Goal: Answer question/provide support: Share knowledge or assist other users

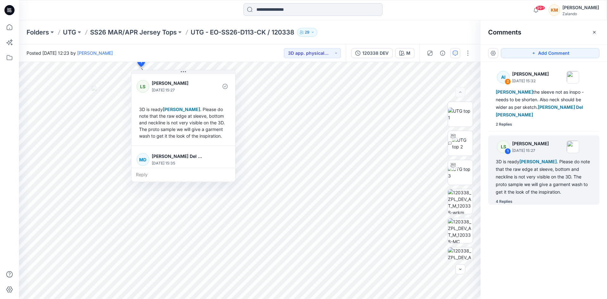
scroll to position [179, 0]
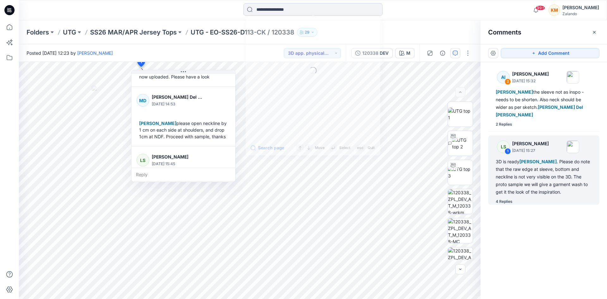
click at [279, 11] on input at bounding box center [312, 9] width 139 height 13
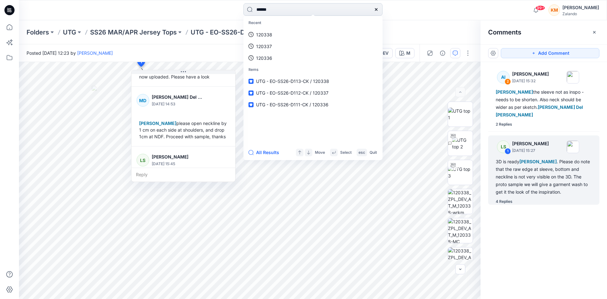
type input "******"
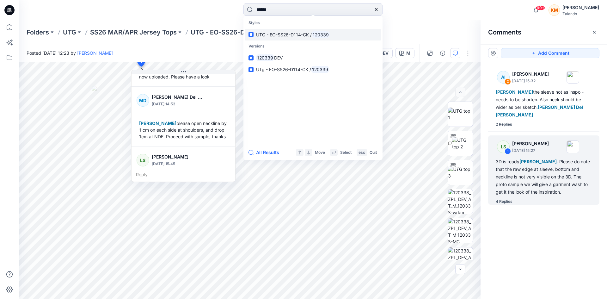
click at [263, 33] on span "UTG - EO-SS26-D114-CK /" at bounding box center [284, 34] width 56 height 5
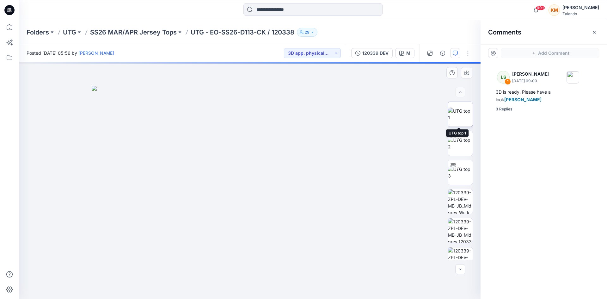
click at [458, 112] on img at bounding box center [460, 113] width 25 height 13
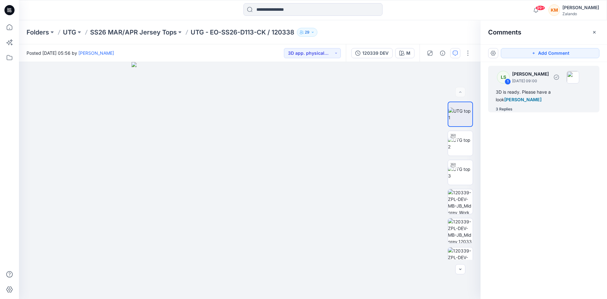
click at [522, 91] on div "3D is ready. Please have a look [PERSON_NAME]" at bounding box center [544, 95] width 96 height 15
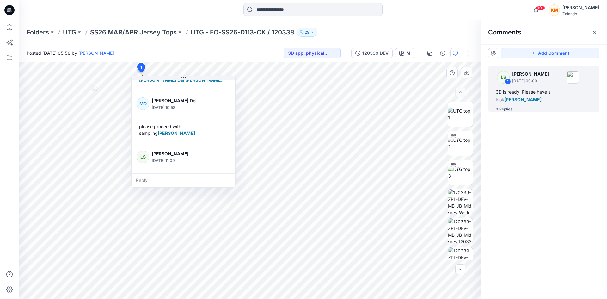
scroll to position [117, 0]
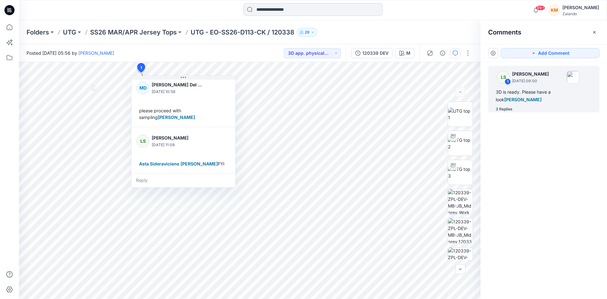
click at [265, 11] on input at bounding box center [312, 9] width 139 height 13
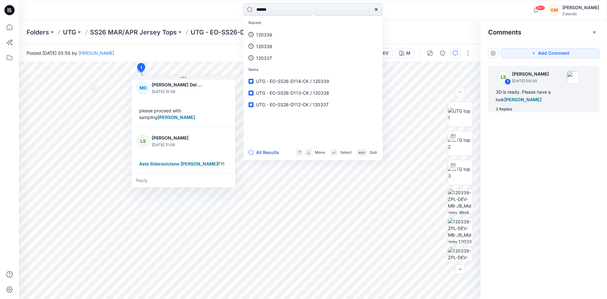
type input "******"
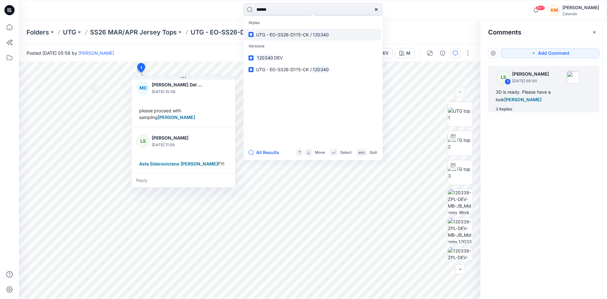
click at [285, 33] on span "UTG - EO-SS26-D115-CK /" at bounding box center [284, 34] width 56 height 5
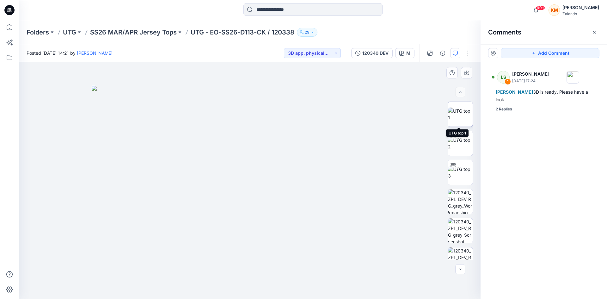
click at [455, 114] on img at bounding box center [460, 113] width 25 height 13
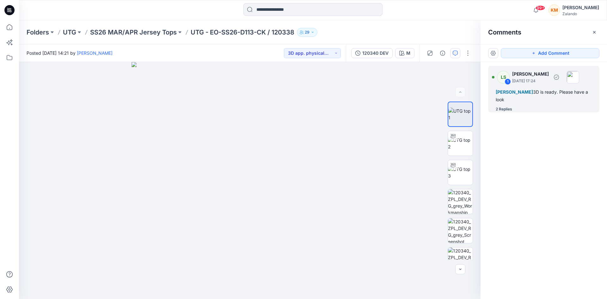
click at [521, 96] on div "[PERSON_NAME] 3D is ready. Please have a look" at bounding box center [544, 95] width 96 height 15
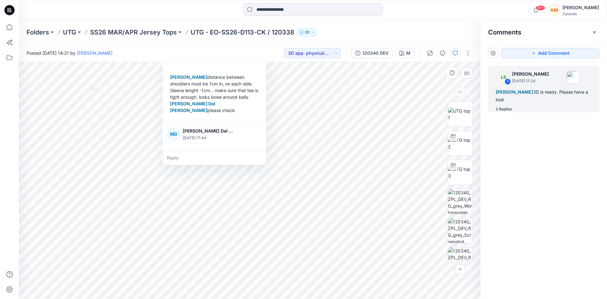
scroll to position [97, 0]
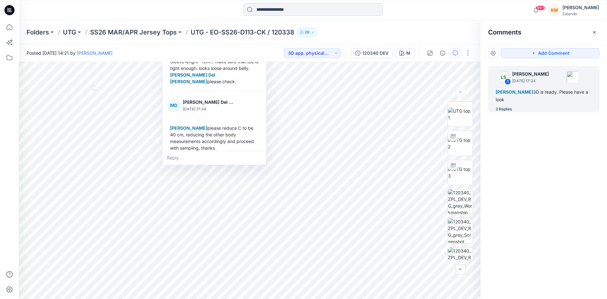
click at [311, 9] on input at bounding box center [312, 9] width 139 height 13
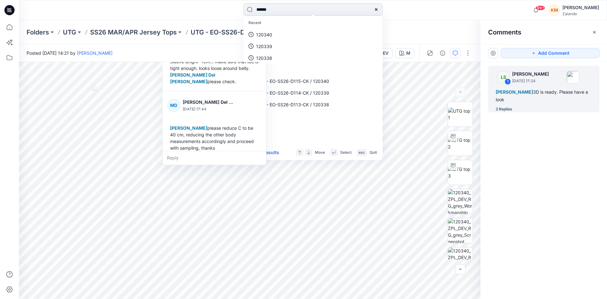
type input "******"
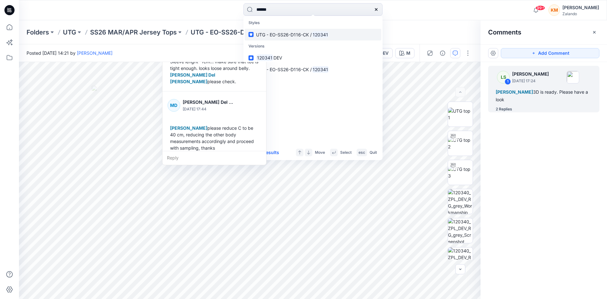
click at [301, 34] on span "UTG - EO-SS26-D116-CK /" at bounding box center [284, 34] width 56 height 5
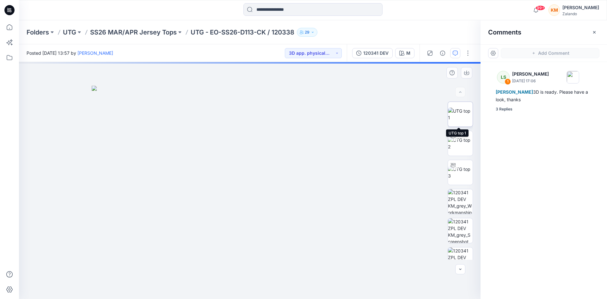
click at [455, 113] on img at bounding box center [460, 113] width 25 height 13
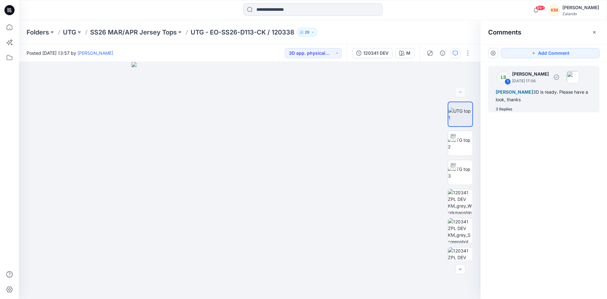
click at [521, 102] on div "[PERSON_NAME] 3D is ready. Please have a look, thanks" at bounding box center [544, 95] width 96 height 15
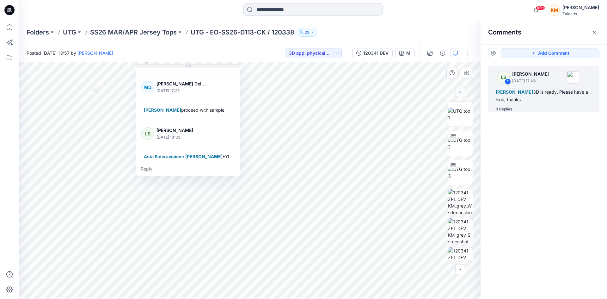
scroll to position [111, 0]
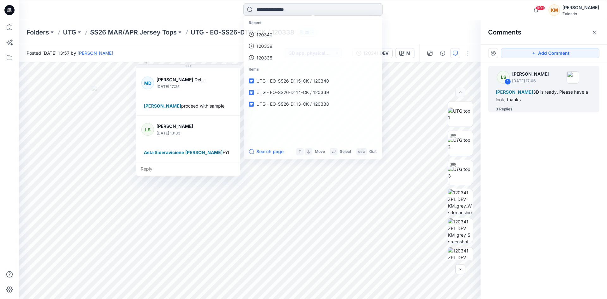
click at [276, 7] on input at bounding box center [312, 9] width 139 height 13
type input "******"
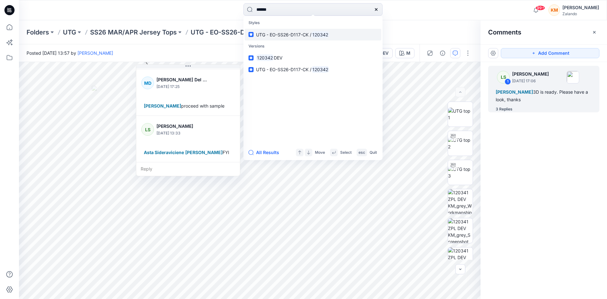
click at [279, 35] on span "UTG - EO-SS26-D117-CK /" at bounding box center [283, 34] width 55 height 5
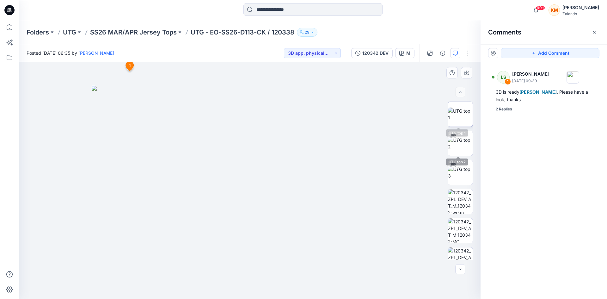
click at [460, 112] on img at bounding box center [460, 113] width 25 height 13
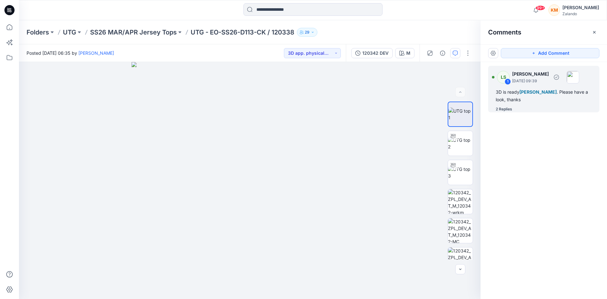
click at [550, 97] on div "3D is ready [PERSON_NAME] . Please have a look, thanks" at bounding box center [544, 95] width 96 height 15
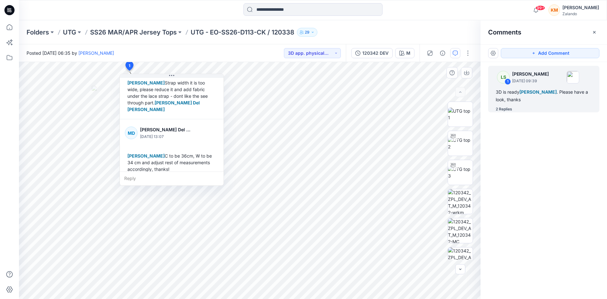
scroll to position [82, 0]
click at [283, 9] on input at bounding box center [312, 9] width 139 height 13
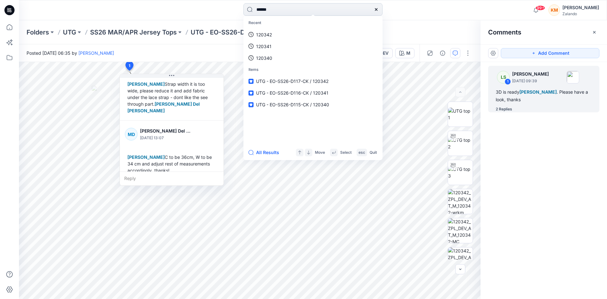
type input "******"
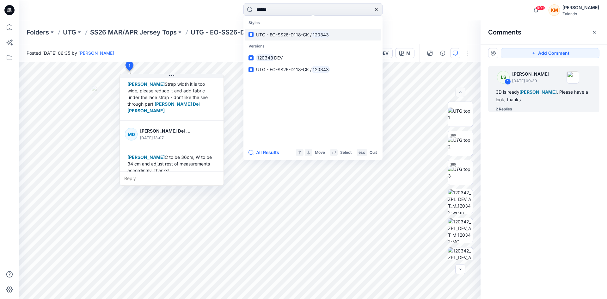
click at [277, 34] on span "UTG - EO-SS26-D118-CK /" at bounding box center [284, 34] width 56 height 5
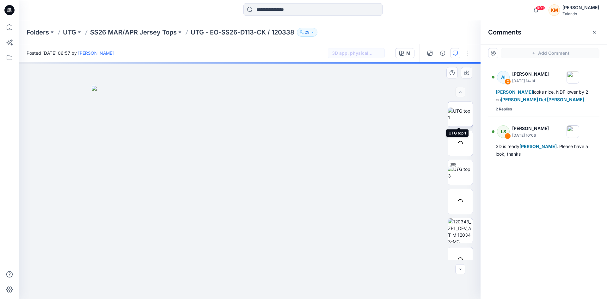
click at [460, 115] on img at bounding box center [460, 113] width 25 height 13
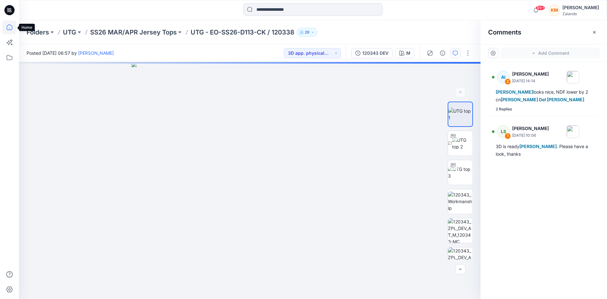
click at [11, 29] on icon at bounding box center [10, 27] width 14 height 14
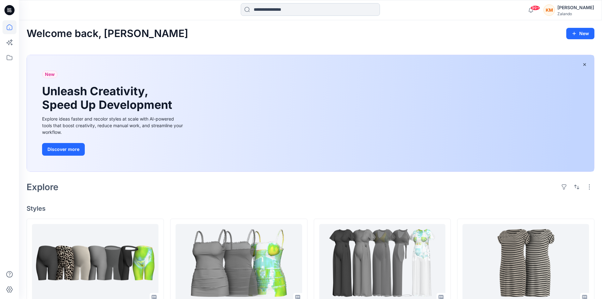
click at [298, 10] on input at bounding box center [310, 9] width 139 height 13
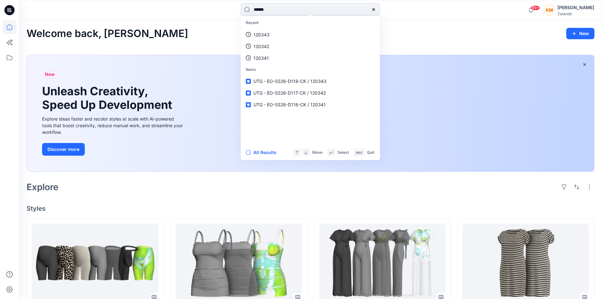
type input "******"
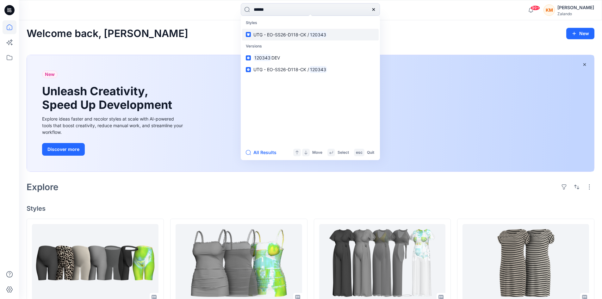
click at [299, 34] on span "UTG - EO-SS26-D118-CK /" at bounding box center [281, 34] width 56 height 5
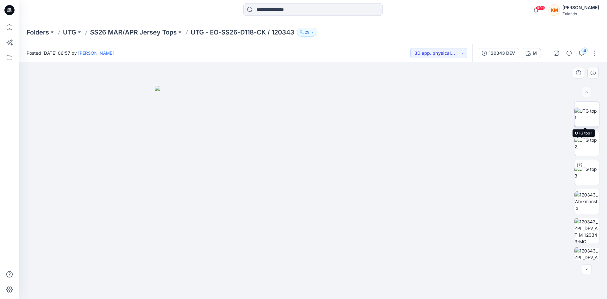
click at [585, 115] on img at bounding box center [586, 113] width 25 height 13
click at [585, 52] on div "4" at bounding box center [584, 50] width 6 height 6
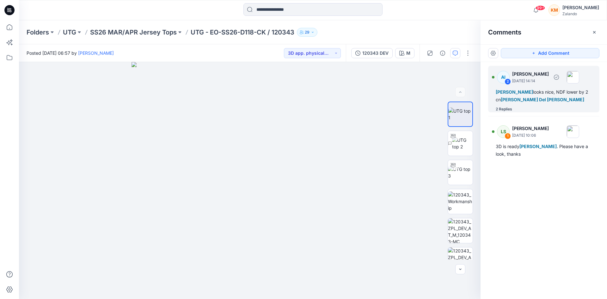
click at [519, 98] on span "[PERSON_NAME] Del [PERSON_NAME]" at bounding box center [542, 99] width 83 height 5
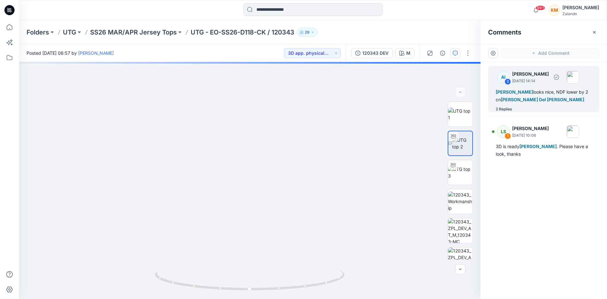
click at [535, 94] on div "[PERSON_NAME] looks nice, NDF lower by 2 cn [PERSON_NAME] Del [PERSON_NAME]" at bounding box center [544, 95] width 96 height 15
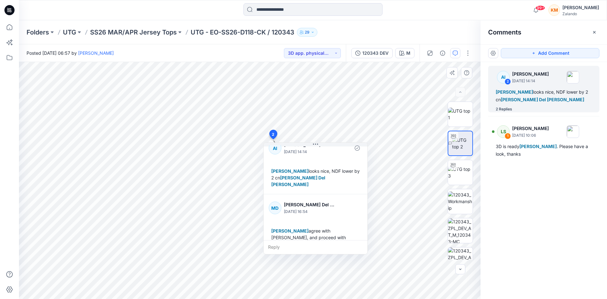
scroll to position [19, 0]
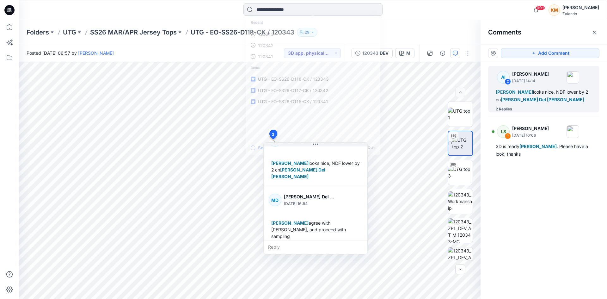
click at [290, 13] on input at bounding box center [312, 9] width 139 height 13
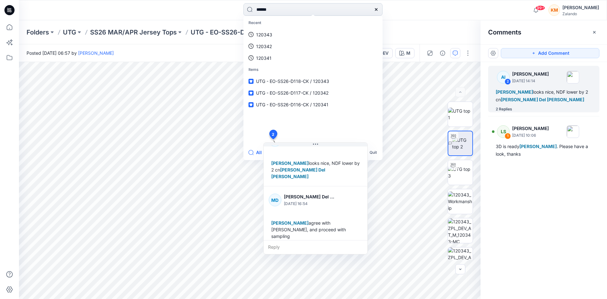
type input "******"
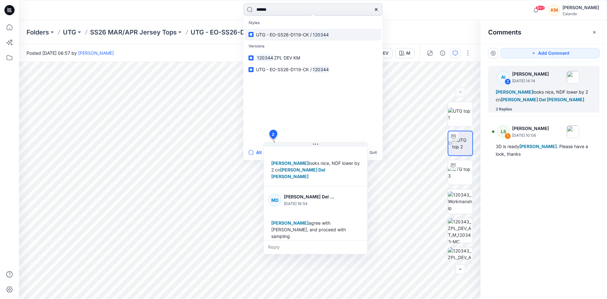
click at [307, 37] on span "UTG - EO-SS26-D119-CK /" at bounding box center [284, 34] width 56 height 5
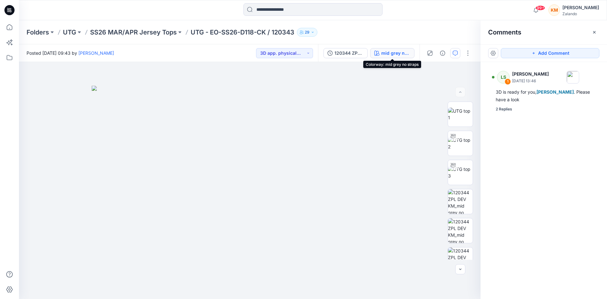
click at [396, 53] on div "mid grey no straps" at bounding box center [395, 53] width 29 height 7
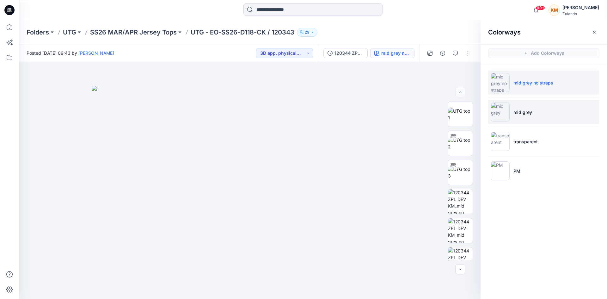
click at [496, 110] on img at bounding box center [500, 111] width 19 height 19
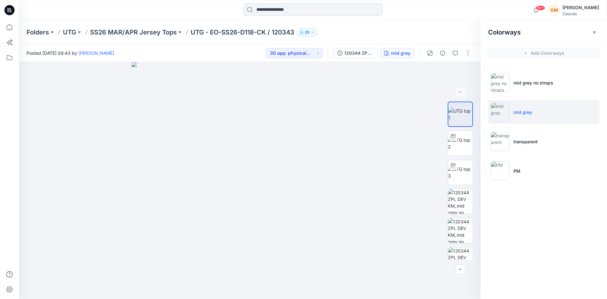
drag, startPoint x: 597, startPoint y: 30, endPoint x: 564, endPoint y: 32, distance: 33.5
click at [596, 29] on button "button" at bounding box center [594, 32] width 10 height 10
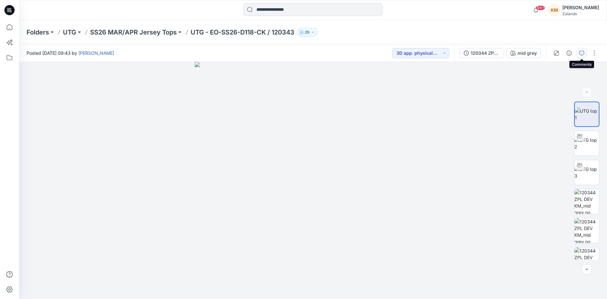
click at [584, 52] on icon "button" at bounding box center [581, 53] width 5 height 5
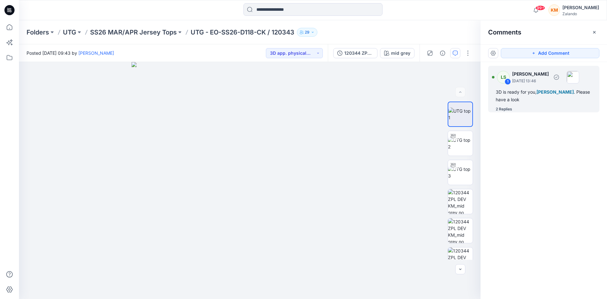
click at [537, 96] on div "3D is ready for you, [PERSON_NAME] . Please have a look" at bounding box center [544, 95] width 96 height 15
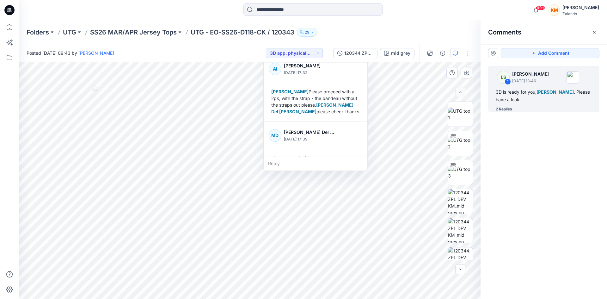
scroll to position [77, 0]
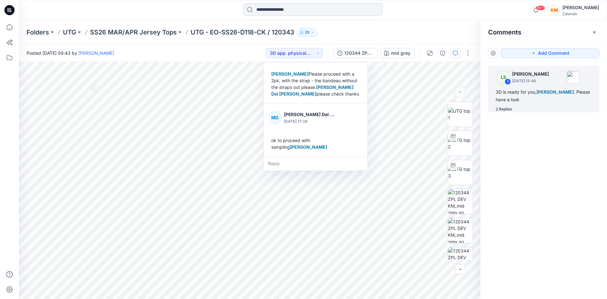
click at [289, 8] on input at bounding box center [312, 9] width 139 height 13
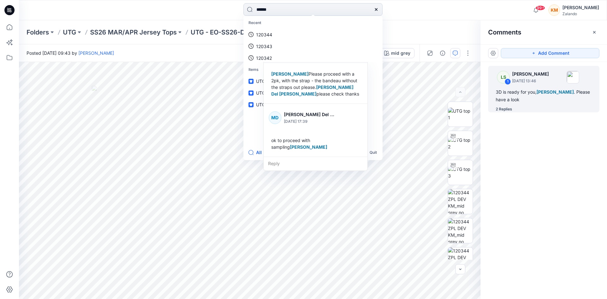
type input "******"
click at [293, 34] on span "UTG - EO-SS26-D120-CK /" at bounding box center [284, 34] width 56 height 5
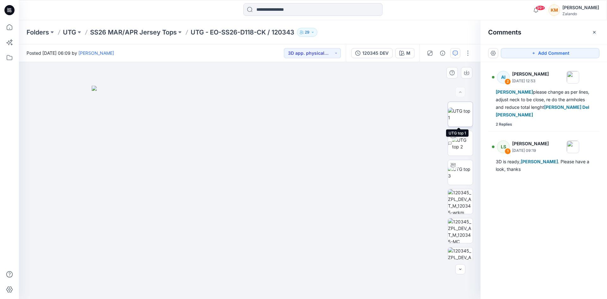
click at [455, 113] on img at bounding box center [460, 113] width 25 height 13
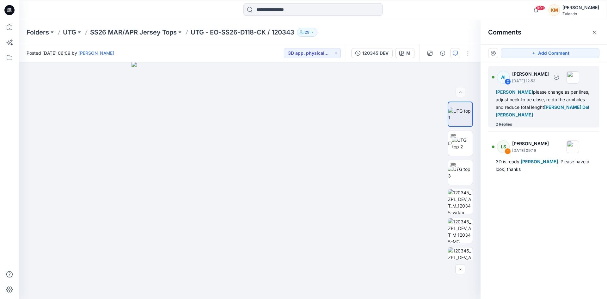
click at [527, 100] on div "[PERSON_NAME] please change as per lines, adjust neck to be close, re do the ar…" at bounding box center [544, 103] width 96 height 30
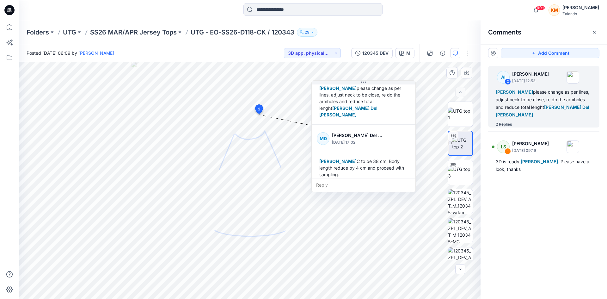
scroll to position [30, 0]
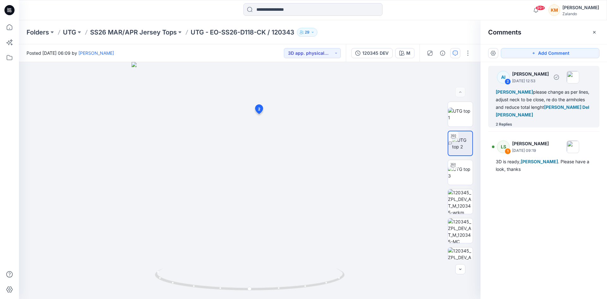
click at [535, 99] on div "[PERSON_NAME] please change as per lines, adjust neck to be close, re do the ar…" at bounding box center [544, 103] width 96 height 30
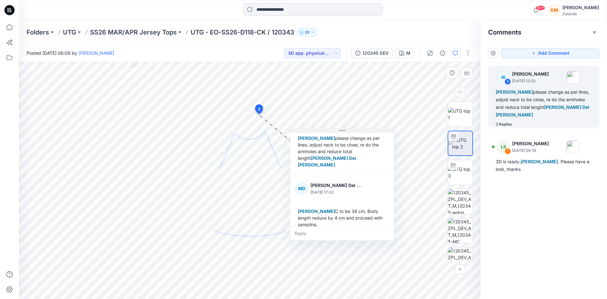
drag, startPoint x: 364, startPoint y: 83, endPoint x: 342, endPoint y: 131, distance: 52.9
click at [342, 131] on icon at bounding box center [342, 130] width 5 height 5
click at [294, 7] on input at bounding box center [312, 9] width 139 height 13
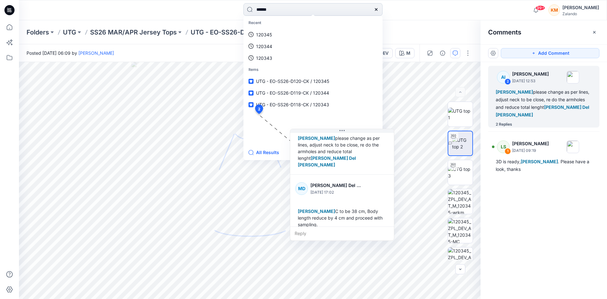
type input "******"
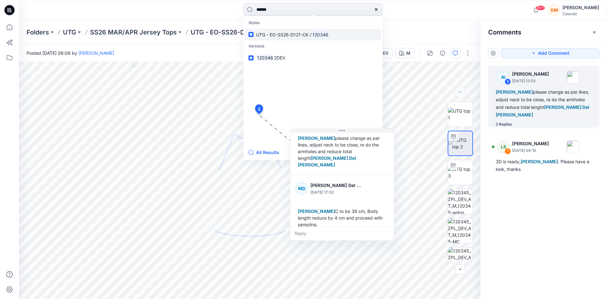
click at [285, 34] on span "UTG - EO-SS26-D121-CK /" at bounding box center [283, 34] width 55 height 5
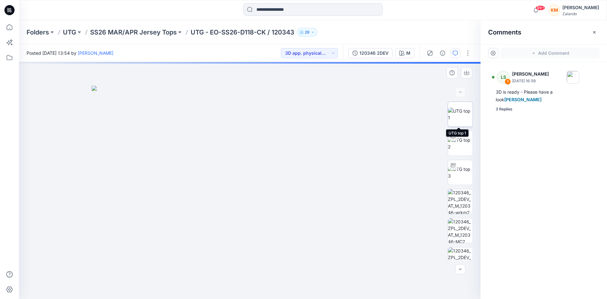
click at [459, 115] on img at bounding box center [460, 113] width 25 height 13
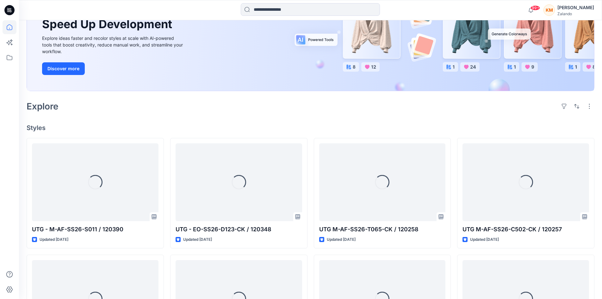
scroll to position [95, 0]
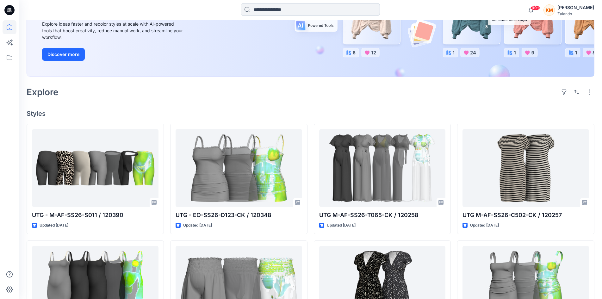
click at [307, 8] on input at bounding box center [310, 9] width 139 height 13
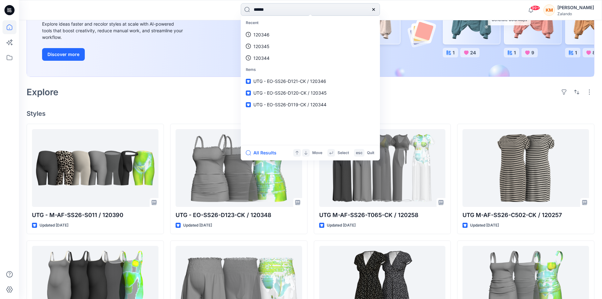
type input "******"
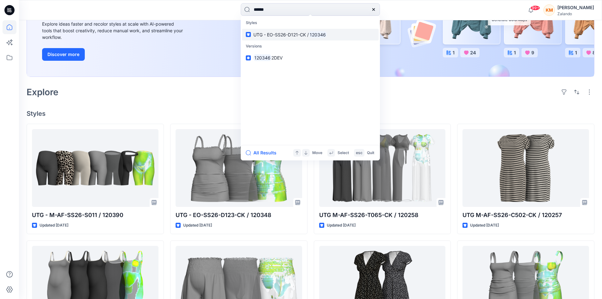
click at [312, 33] on mark "120346" at bounding box center [318, 34] width 18 height 7
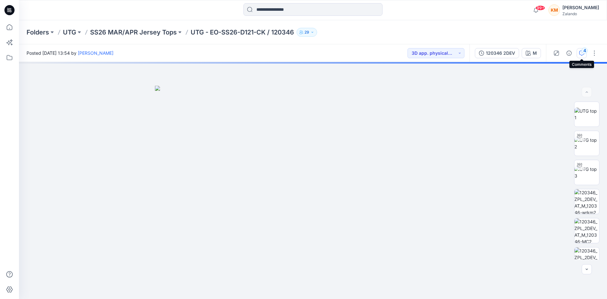
click at [582, 51] on div "4" at bounding box center [584, 50] width 6 height 6
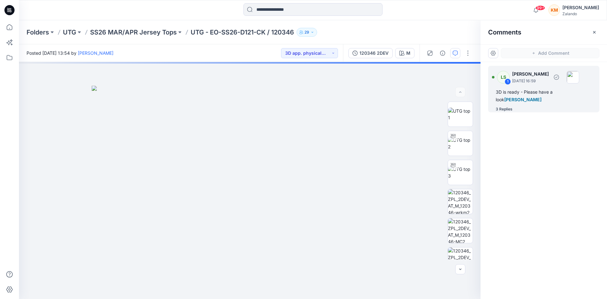
click at [530, 92] on div "3D is ready - Please have a look Alexandre Ivan Almeida Fonseca" at bounding box center [544, 95] width 96 height 15
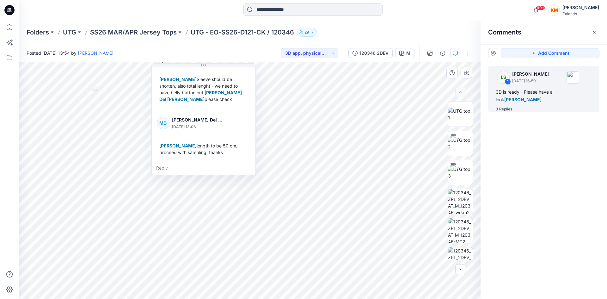
scroll to position [77, 0]
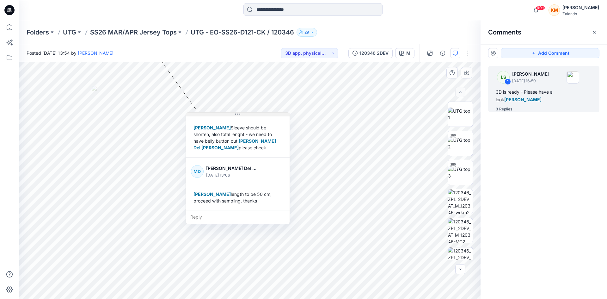
drag, startPoint x: 207, startPoint y: 67, endPoint x: 238, endPoint y: 114, distance: 56.7
click at [238, 114] on icon at bounding box center [237, 114] width 5 height 5
click at [8, 25] on icon at bounding box center [10, 27] width 14 height 14
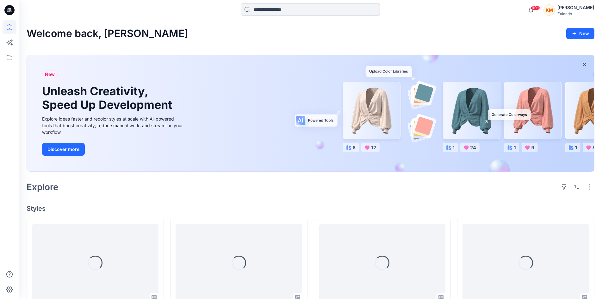
click at [285, 10] on input at bounding box center [310, 9] width 139 height 13
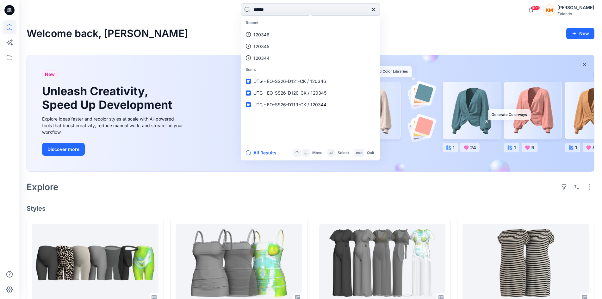
type input "******"
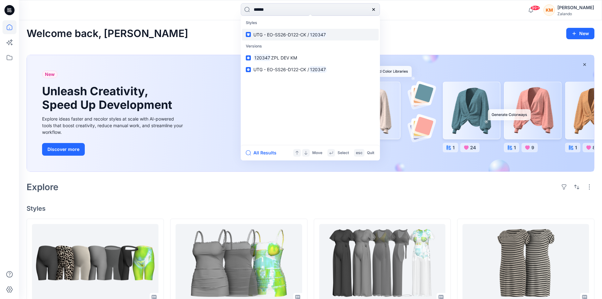
click at [312, 35] on mark "120347" at bounding box center [318, 34] width 18 height 7
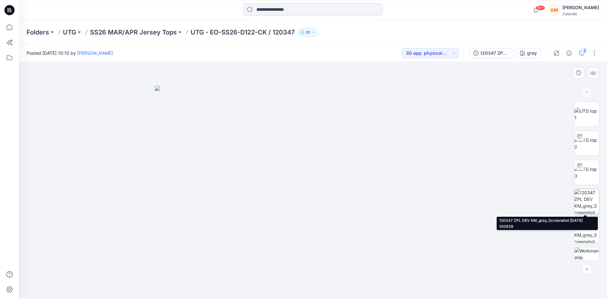
click at [584, 199] on img at bounding box center [586, 201] width 25 height 25
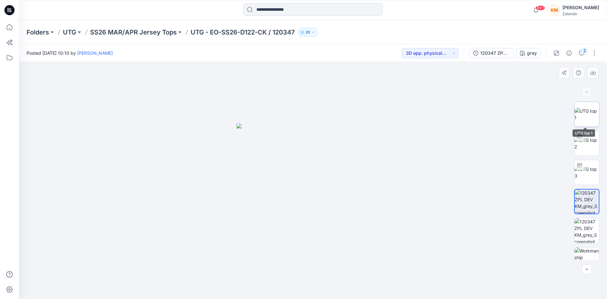
click at [586, 112] on img at bounding box center [586, 113] width 25 height 13
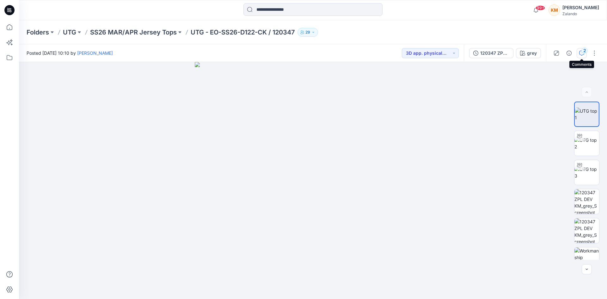
click at [584, 51] on div "2" at bounding box center [584, 50] width 6 height 6
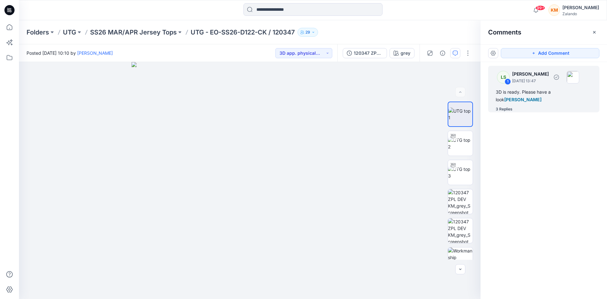
click at [548, 94] on div "3D is ready. Please have a look [PERSON_NAME]" at bounding box center [544, 95] width 96 height 15
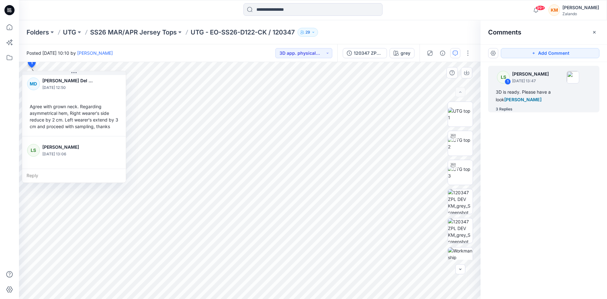
scroll to position [128, 0]
click at [10, 27] on icon at bounding box center [10, 27] width 14 height 14
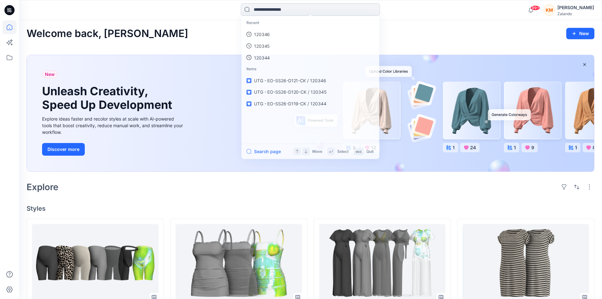
click at [296, 9] on input at bounding box center [310, 9] width 139 height 13
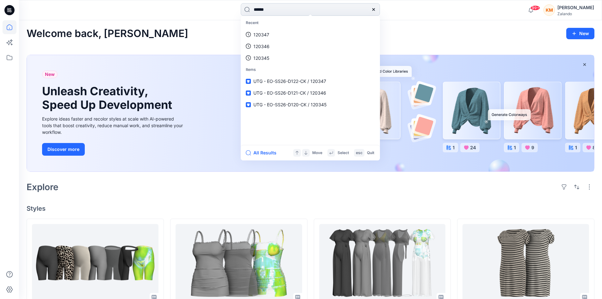
type input "******"
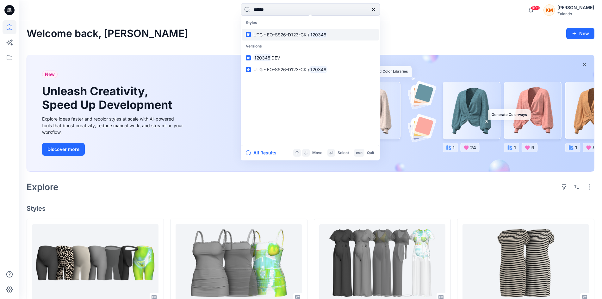
click at [288, 35] on span "UTG - EO-SS26-D123-CK /" at bounding box center [281, 34] width 56 height 5
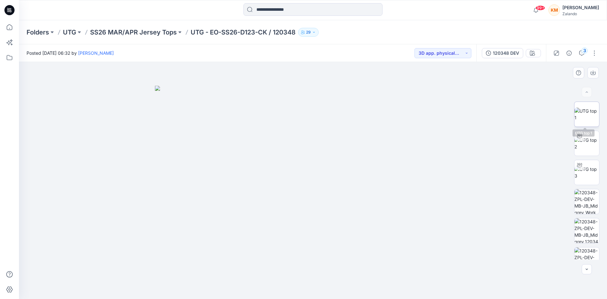
click at [583, 113] on img at bounding box center [586, 113] width 25 height 13
click at [584, 51] on div "3" at bounding box center [584, 50] width 6 height 6
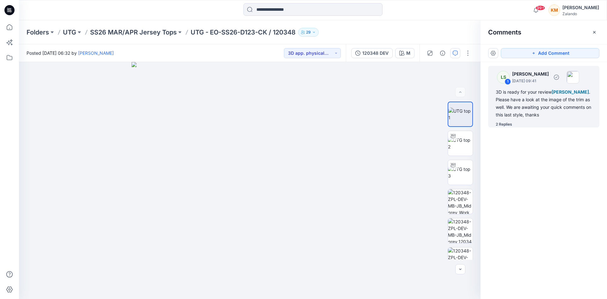
click at [534, 107] on div "3D is ready for your review Alexandre Ivan Almeida Fonseca . Please have a look…" at bounding box center [544, 103] width 96 height 30
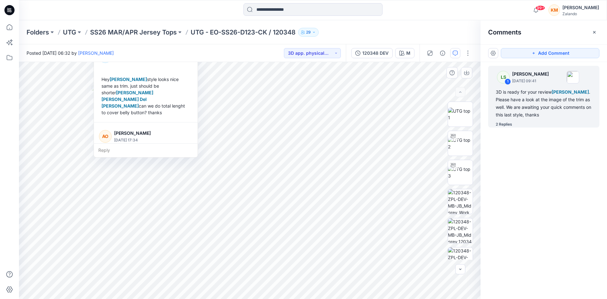
scroll to position [78, 0]
click at [10, 27] on icon at bounding box center [10, 27] width 14 height 14
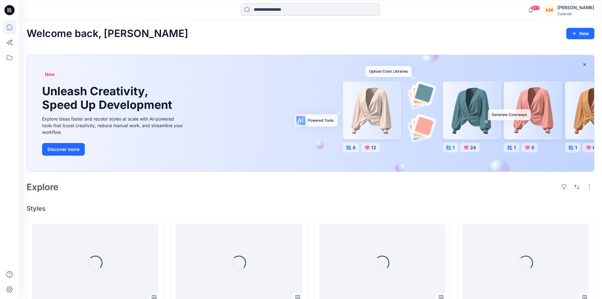
click at [283, 9] on input at bounding box center [310, 9] width 139 height 13
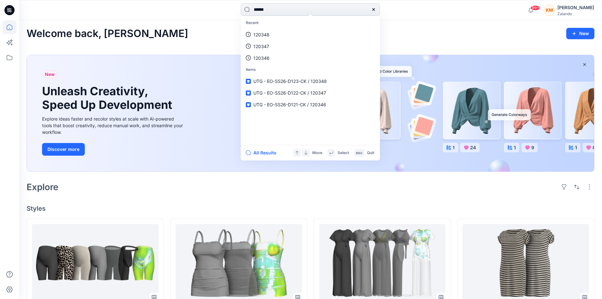
type input "******"
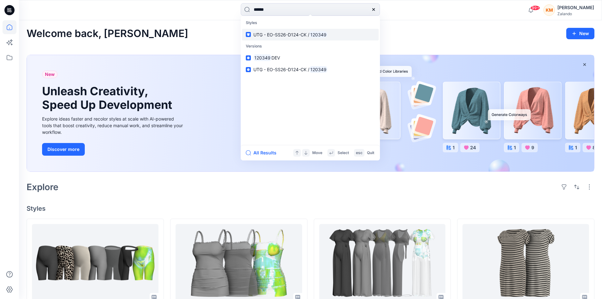
click at [280, 32] on span "UTG - EO-SS26-D124-CK /" at bounding box center [281, 34] width 56 height 5
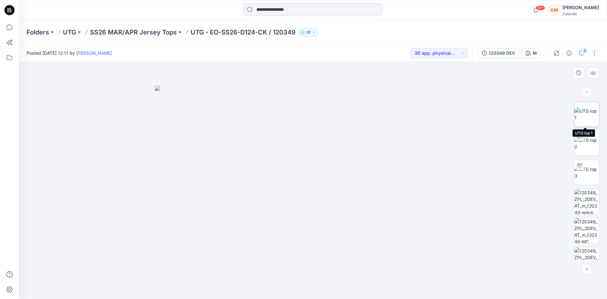
click at [586, 115] on img at bounding box center [586, 113] width 25 height 13
click at [580, 55] on icon "button" at bounding box center [581, 53] width 5 height 5
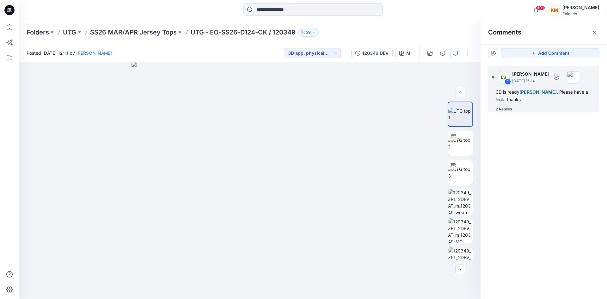
click at [520, 98] on div "3D is ready [PERSON_NAME] . Please have a look, thanks" at bounding box center [544, 95] width 96 height 15
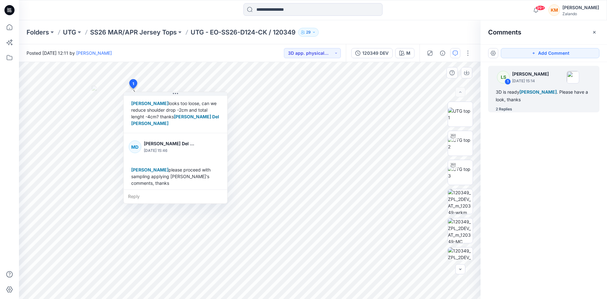
scroll to position [82, 0]
click at [9, 26] on icon at bounding box center [10, 27] width 14 height 14
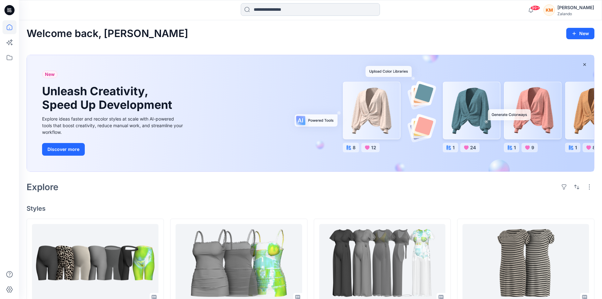
click at [266, 9] on input at bounding box center [310, 9] width 139 height 13
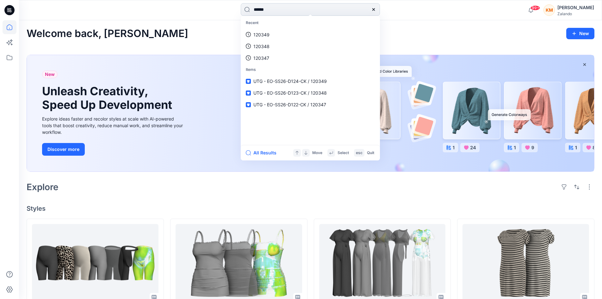
type input "******"
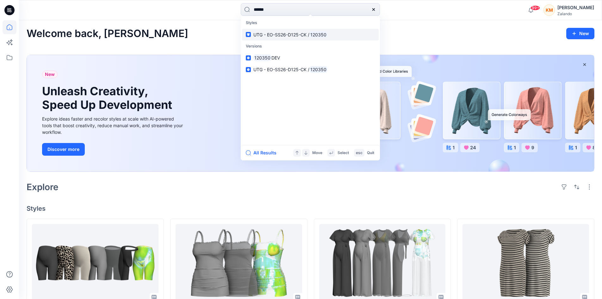
click at [279, 33] on span "UTG - EO-SS26-D125-CK /" at bounding box center [281, 34] width 56 height 5
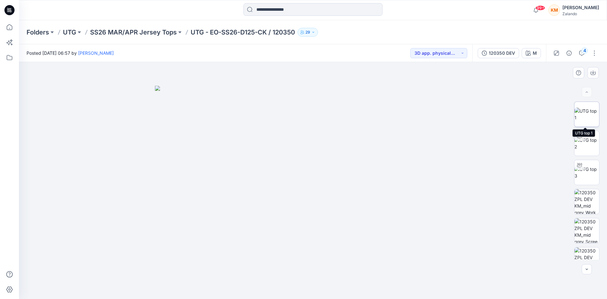
click at [581, 112] on img at bounding box center [586, 113] width 25 height 13
click at [582, 51] on div "4" at bounding box center [584, 50] width 6 height 6
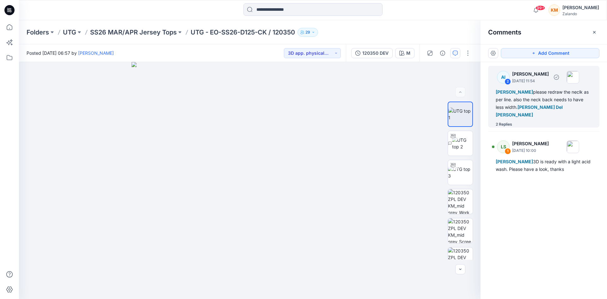
click at [546, 101] on div "Lise Stougaard please redraw the neclk as per line. also the neck back needs to…" at bounding box center [544, 103] width 96 height 30
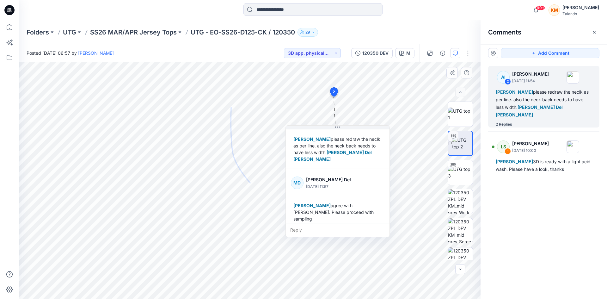
scroll to position [21, 0]
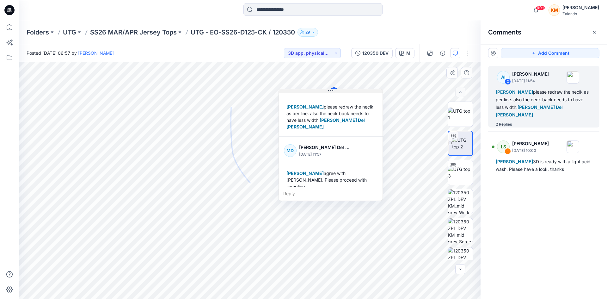
drag, startPoint x: 340, startPoint y: 128, endPoint x: 333, endPoint y: 92, distance: 37.0
click at [333, 92] on icon at bounding box center [330, 90] width 5 height 5
click at [299, 10] on input at bounding box center [312, 9] width 139 height 13
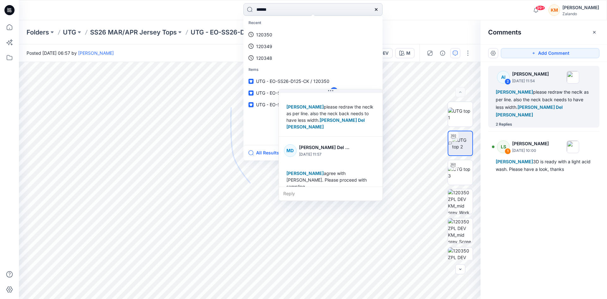
type input "******"
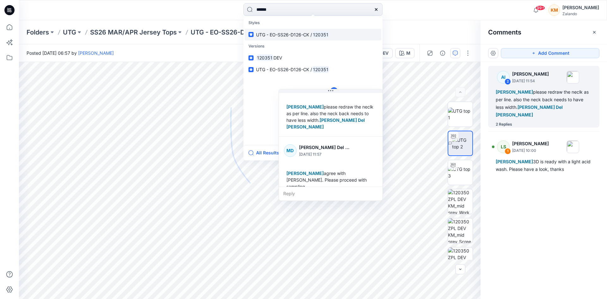
click at [297, 32] on span "UTG - EO-SS26-D126-CK /" at bounding box center [284, 34] width 56 height 5
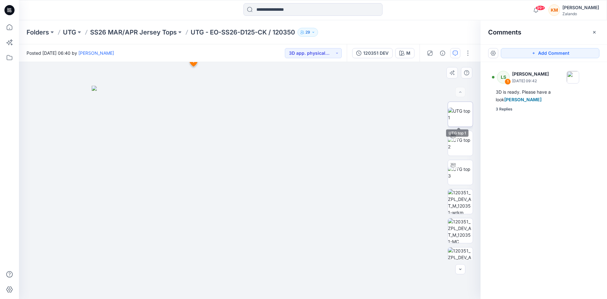
click at [461, 116] on img at bounding box center [460, 113] width 25 height 13
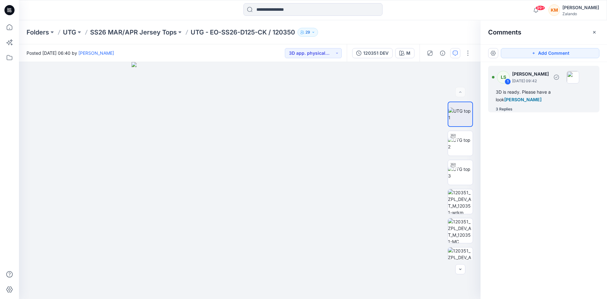
click at [534, 92] on div "3D is ready. Please have a look [PERSON_NAME]" at bounding box center [544, 95] width 96 height 15
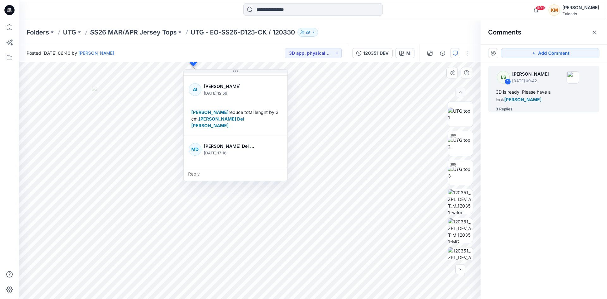
scroll to position [45, 0]
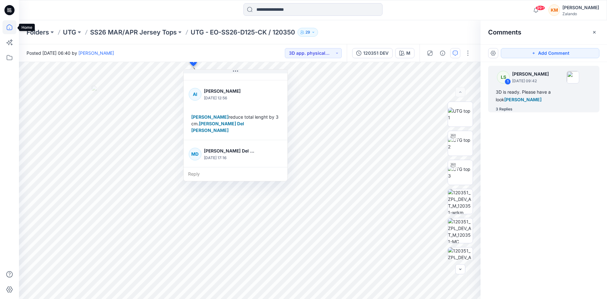
click at [10, 27] on icon at bounding box center [10, 27] width 14 height 14
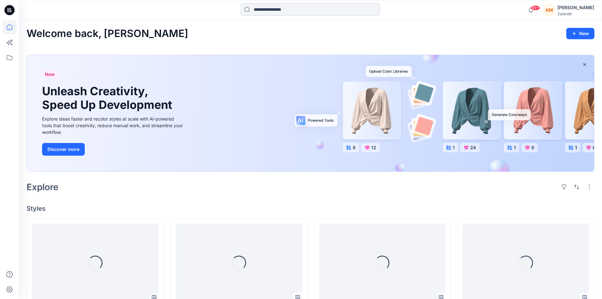
click at [272, 8] on input at bounding box center [310, 9] width 139 height 13
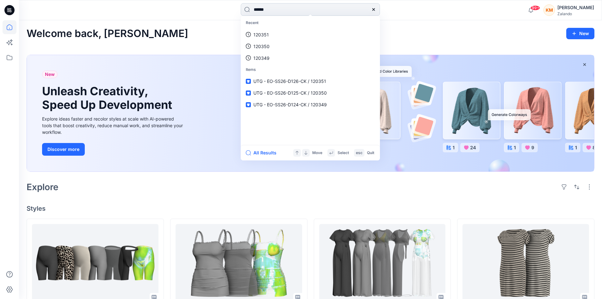
type input "******"
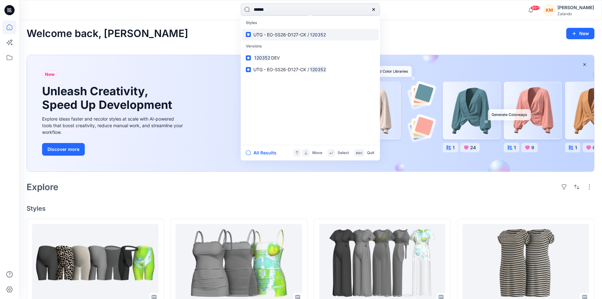
click at [261, 36] on span "UTG - EO-SS26-D127-CK /" at bounding box center [281, 34] width 56 height 5
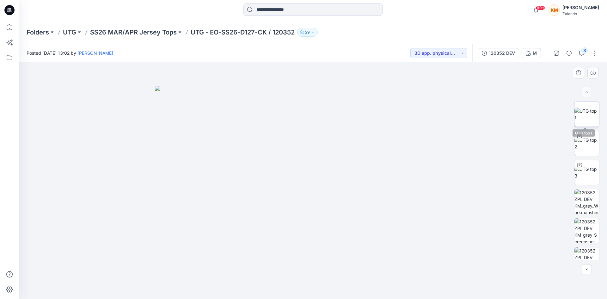
click at [587, 112] on img at bounding box center [586, 113] width 25 height 13
click at [583, 52] on div "3" at bounding box center [584, 50] width 6 height 6
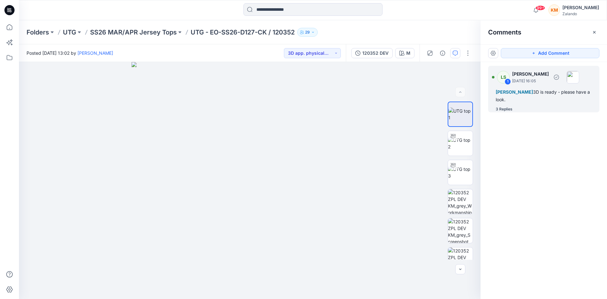
click at [527, 95] on div "Alexandre Ivan Almeida Fonseca 3D is ready - please have a look." at bounding box center [544, 95] width 96 height 15
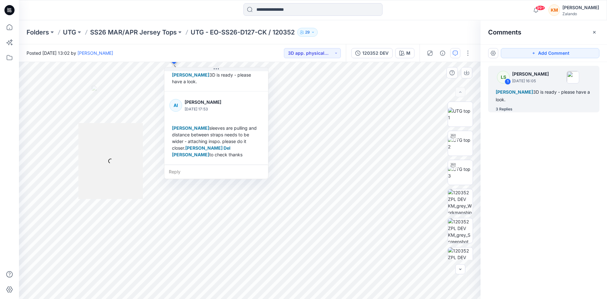
scroll to position [63, 0]
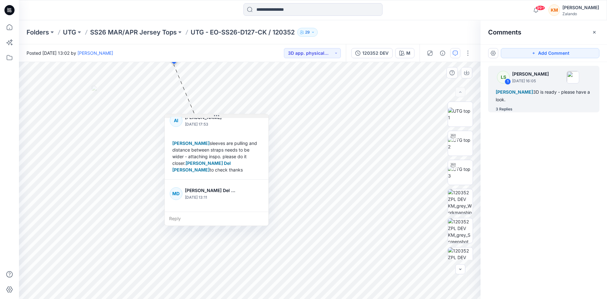
drag, startPoint x: 217, startPoint y: 70, endPoint x: 217, endPoint y: 117, distance: 46.8
click at [217, 117] on icon at bounding box center [216, 115] width 5 height 5
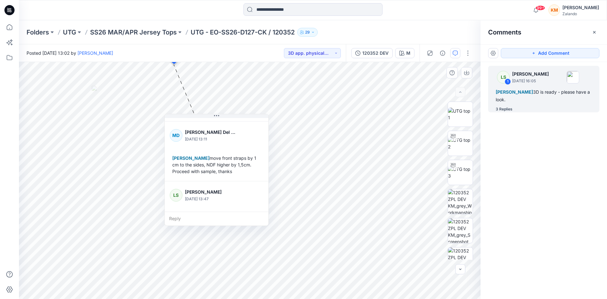
scroll to position [112, 0]
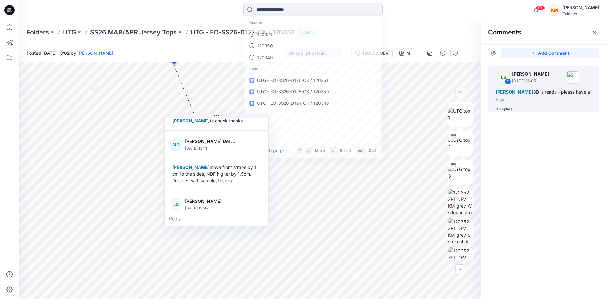
click at [289, 10] on input at bounding box center [312, 9] width 139 height 13
type input "******"
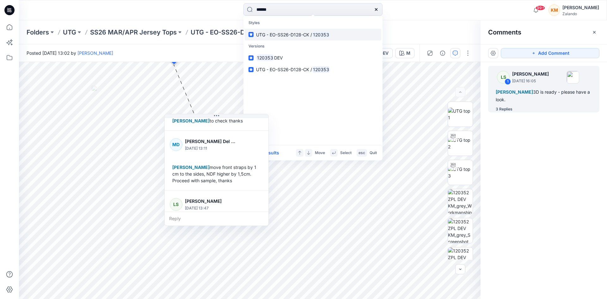
click at [294, 36] on span "UTG - EO-SS26-D128-CK /" at bounding box center [284, 34] width 56 height 5
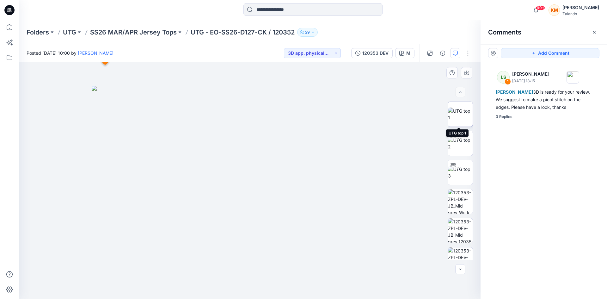
click at [458, 113] on img at bounding box center [460, 113] width 25 height 13
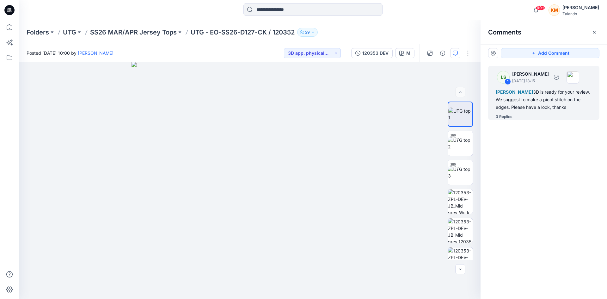
click at [535, 104] on div "Alexandre Ivan Almeida Fonseca 3D is ready for your review. We suggest to make …" at bounding box center [544, 99] width 96 height 23
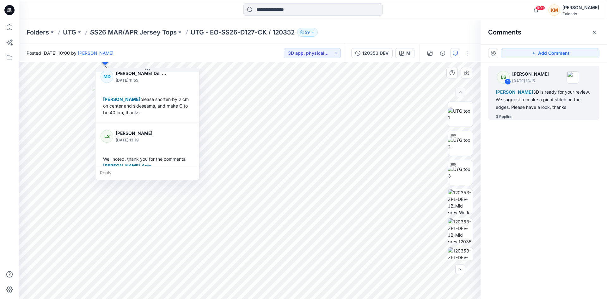
scroll to position [122, 0]
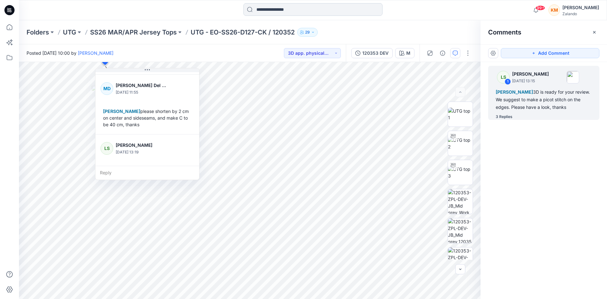
click at [267, 9] on input at bounding box center [312, 9] width 139 height 13
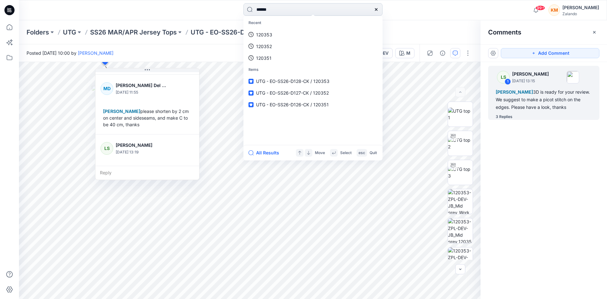
type input "******"
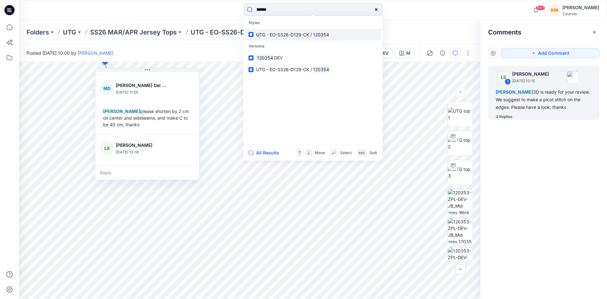
click at [284, 30] on link "UTG - EO-SS26-D129-CK / 120354" at bounding box center [313, 35] width 137 height 12
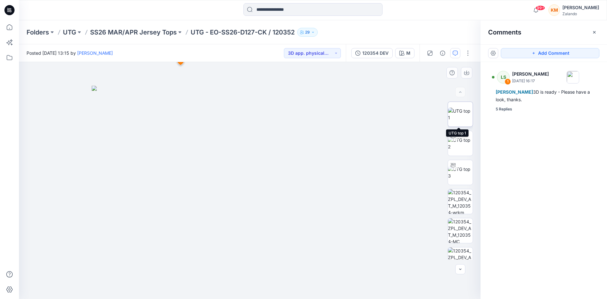
click at [457, 112] on img at bounding box center [460, 113] width 25 height 13
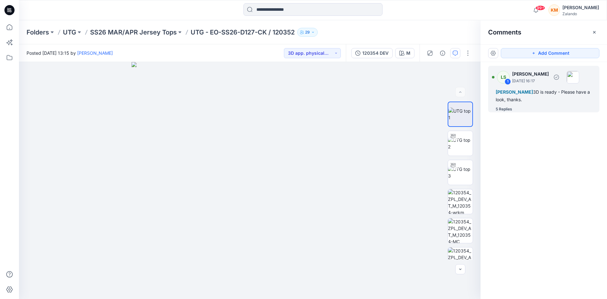
click at [513, 96] on div "Alexandre Ivan Almeida Fonseca 3D is ready - Please have a look, thanks." at bounding box center [544, 95] width 96 height 15
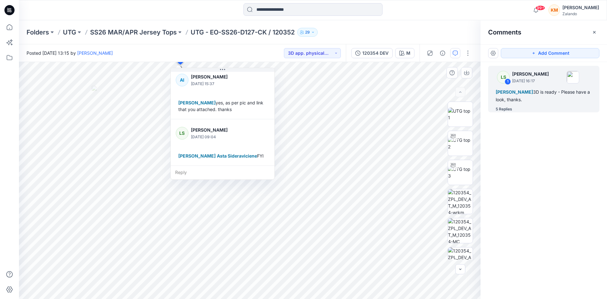
scroll to position [263, 0]
click at [10, 25] on icon at bounding box center [10, 27] width 14 height 14
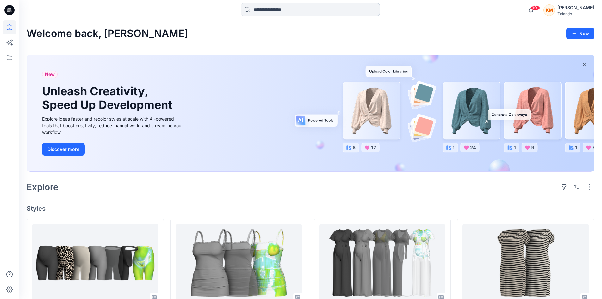
click at [283, 6] on input at bounding box center [310, 9] width 139 height 13
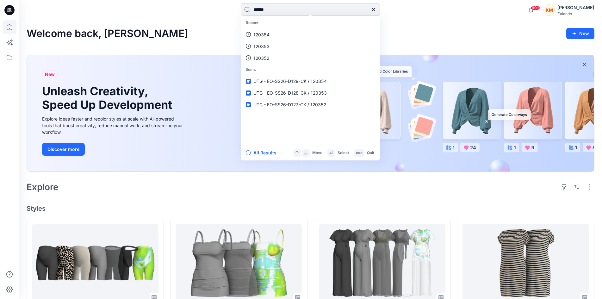
type input "******"
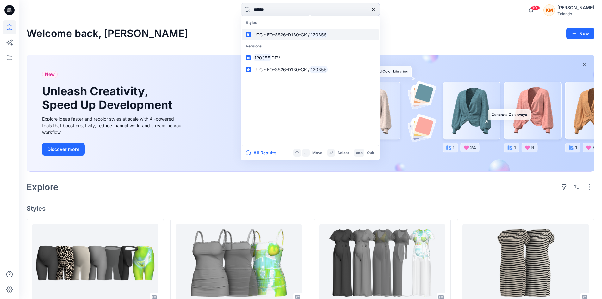
click at [279, 34] on span "UTG - EO-SS26-D130-CK /" at bounding box center [281, 34] width 56 height 5
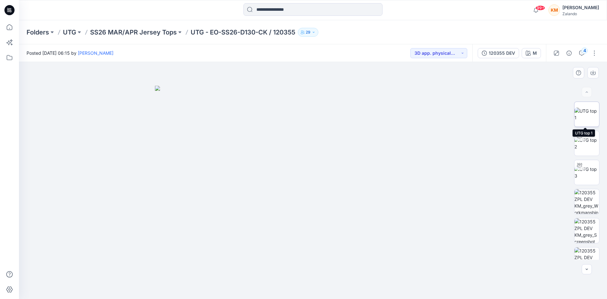
click at [584, 111] on img at bounding box center [586, 113] width 25 height 13
click at [583, 53] on icon "button" at bounding box center [581, 53] width 5 height 5
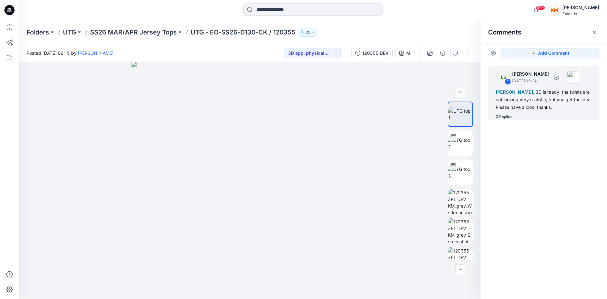
click at [513, 106] on div "Alexandre Ivan Almeida Fonseca , 3D is ready; the twists are not looking very r…" at bounding box center [544, 99] width 96 height 23
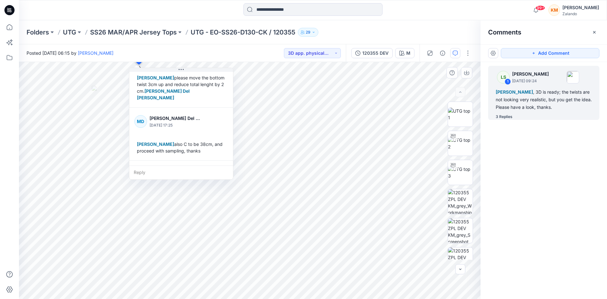
scroll to position [88, 0]
click at [280, 12] on input at bounding box center [312, 9] width 139 height 13
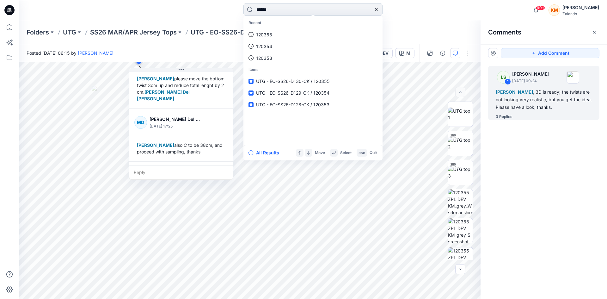
type input "******"
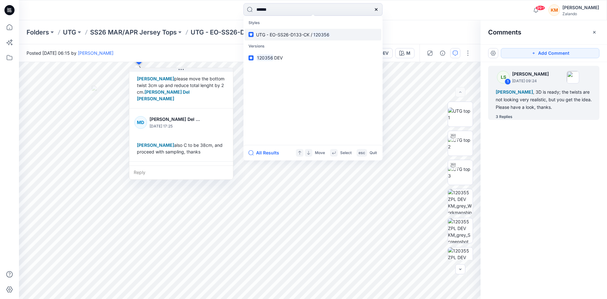
click at [286, 35] on span "UTG - EO-SS26-D133-CK /" at bounding box center [284, 34] width 56 height 5
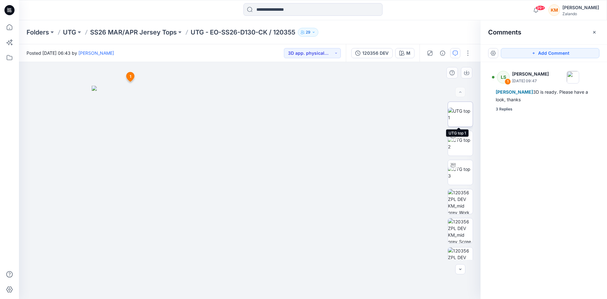
click at [452, 112] on img at bounding box center [460, 113] width 25 height 13
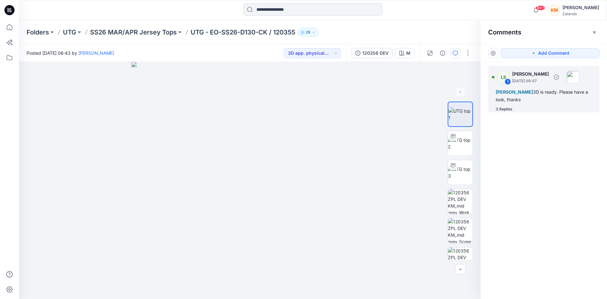
click at [516, 93] on span "[PERSON_NAME]" at bounding box center [514, 91] width 37 height 5
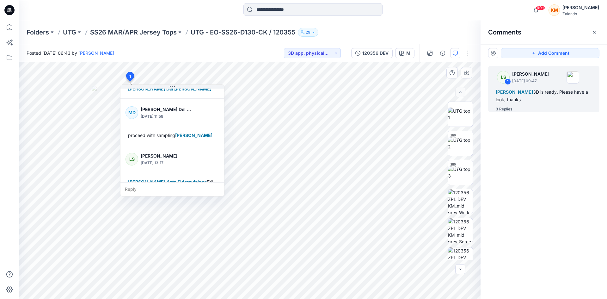
scroll to position [111, 0]
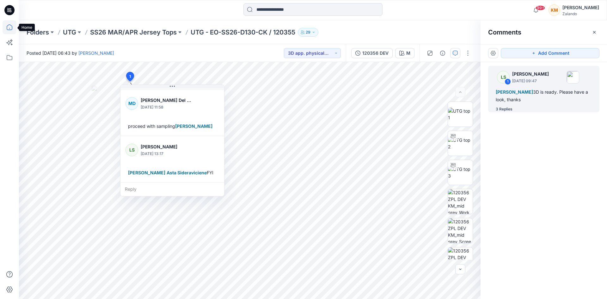
click at [7, 28] on icon at bounding box center [10, 27] width 14 height 14
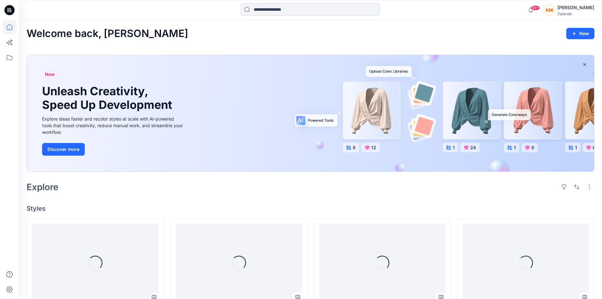
click at [277, 9] on input at bounding box center [310, 9] width 139 height 13
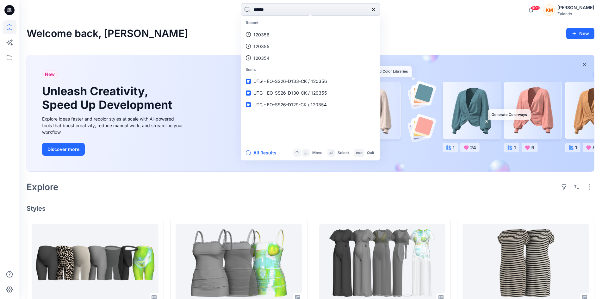
type input "******"
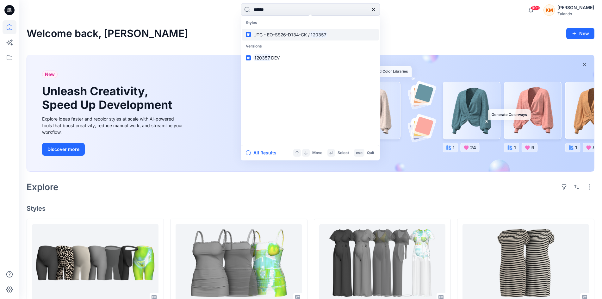
click at [269, 32] on span "UTG - EO-SS26-D134-CK /" at bounding box center [281, 34] width 56 height 5
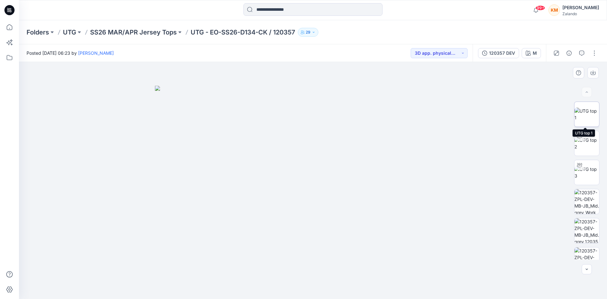
click at [587, 114] on img at bounding box center [586, 113] width 25 height 13
click at [580, 52] on icon "button" at bounding box center [581, 53] width 5 height 5
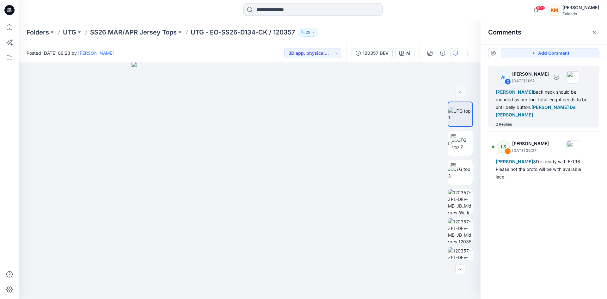
click at [553, 99] on div "Lise Stougaard back neck should be rounded as per line. total lenght needs to b…" at bounding box center [544, 103] width 96 height 30
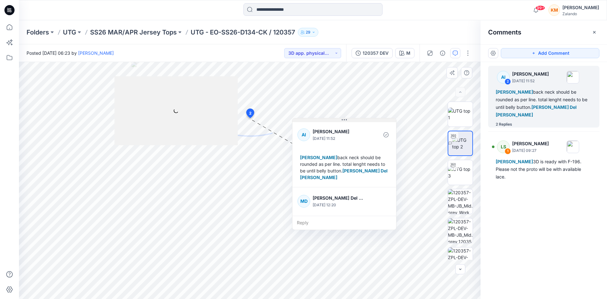
drag, startPoint x: 323, startPoint y: 120, endPoint x: 347, endPoint y: 121, distance: 24.0
click at [347, 121] on icon at bounding box center [344, 119] width 5 height 5
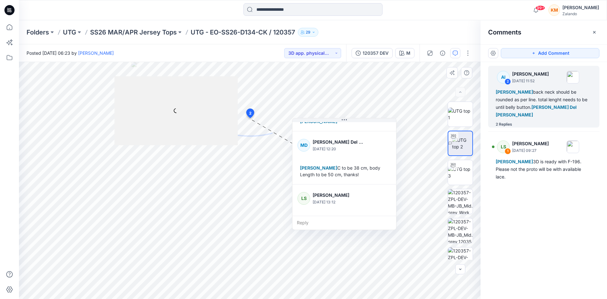
scroll to position [47, 0]
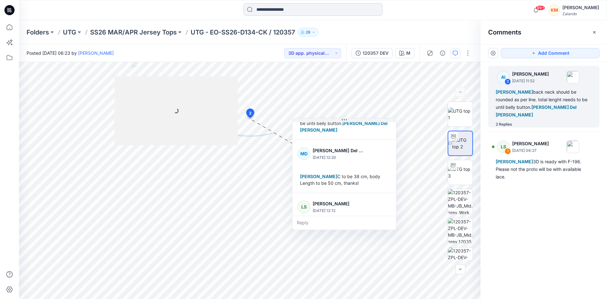
click at [262, 8] on input at bounding box center [312, 9] width 139 height 13
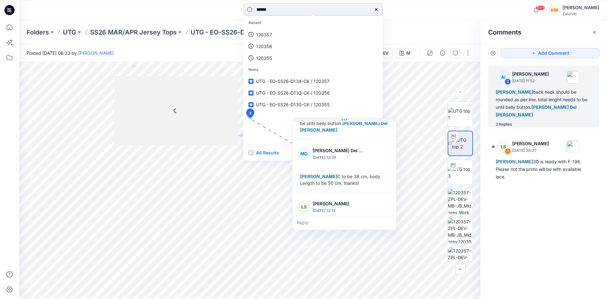
type input "******"
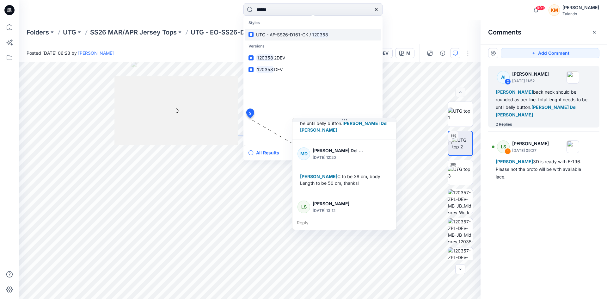
click at [298, 36] on span "UTG - AF-SS26-D161-CK /" at bounding box center [283, 34] width 55 height 5
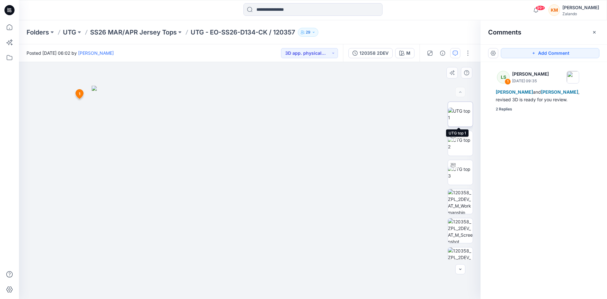
click at [460, 114] on img at bounding box center [460, 113] width 25 height 13
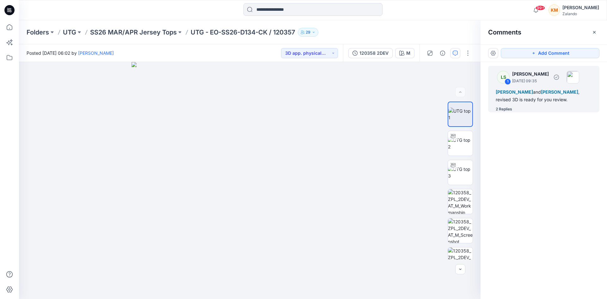
click at [527, 94] on span "[PERSON_NAME]" at bounding box center [514, 91] width 37 height 5
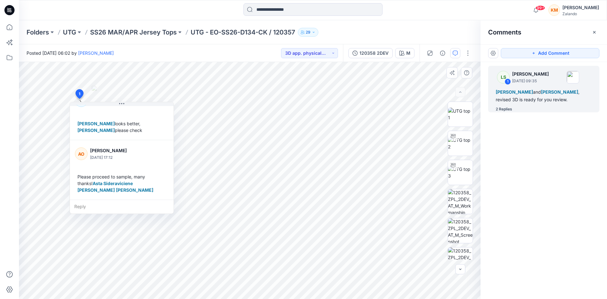
scroll to position [77, 0]
click at [370, 50] on div "120358 2DEV" at bounding box center [373, 53] width 29 height 7
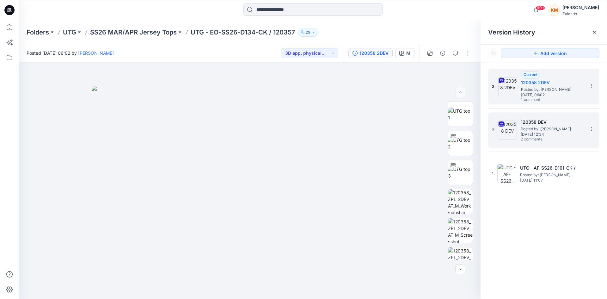
click at [537, 126] on span "Posted by: [PERSON_NAME]" at bounding box center [552, 129] width 63 height 6
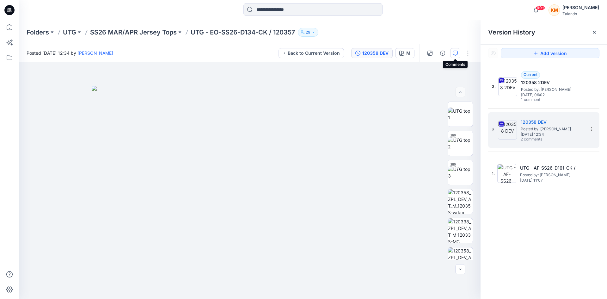
click at [457, 52] on icon "button" at bounding box center [455, 53] width 5 height 5
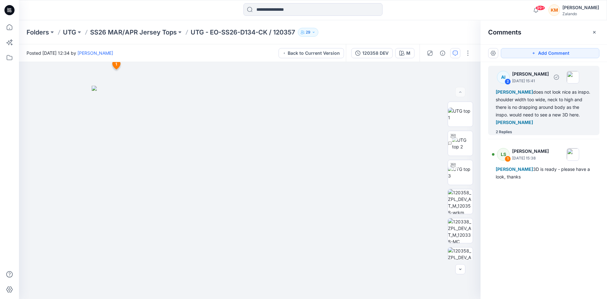
click at [527, 99] on div "Lise Stougaard does not look nice as inspo. shoulder width too wide, neck to hi…" at bounding box center [544, 107] width 96 height 38
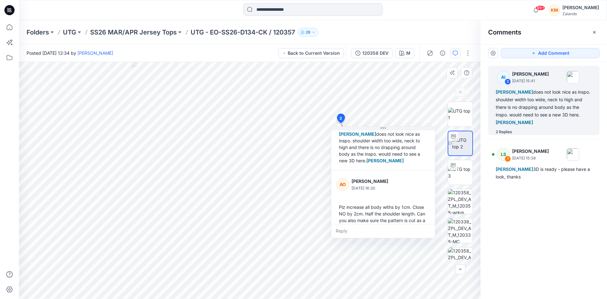
scroll to position [63, 0]
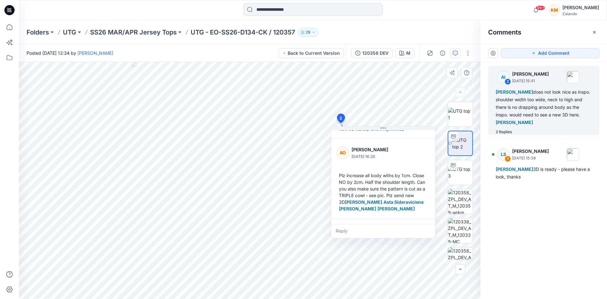
click at [440, 154] on div "M Loading... Material Properties Loading... 3 2 AI Alexandre Ivan Almeida Fonse…" at bounding box center [250, 180] width 462 height 237
click at [434, 155] on div "3 2 AI Alexandre Ivan Almeida Fonseca July 17, 2025 15:41 Lise Stougaard does n…" at bounding box center [250, 180] width 462 height 237
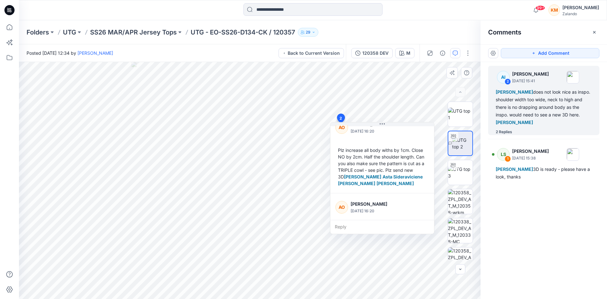
click at [434, 178] on div "AO Angel O'brien July 17, 2025 16:20 Plz increase all body withs by 1cm. Close …" at bounding box center [382, 153] width 104 height 79
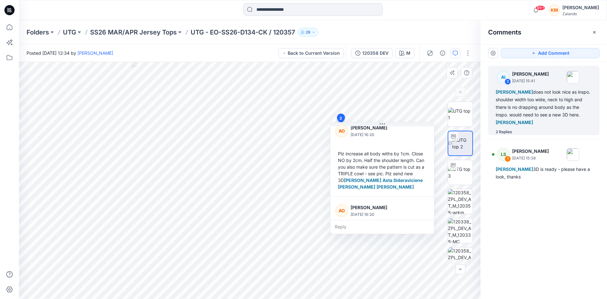
scroll to position [72, 0]
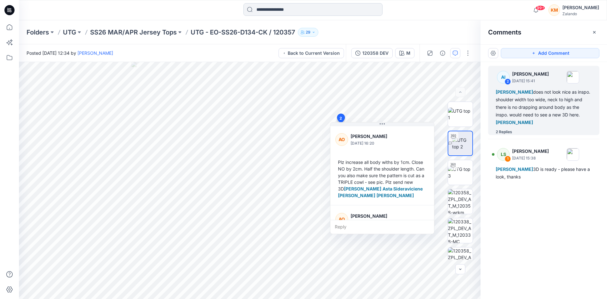
click at [267, 10] on input at bounding box center [312, 9] width 139 height 13
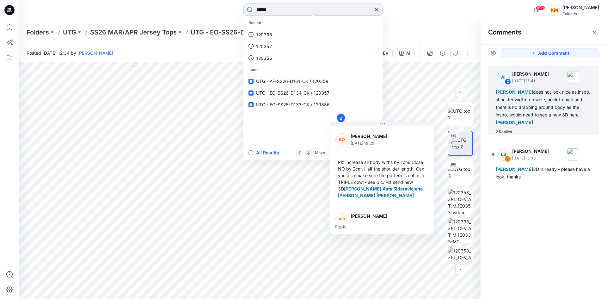
type input "******"
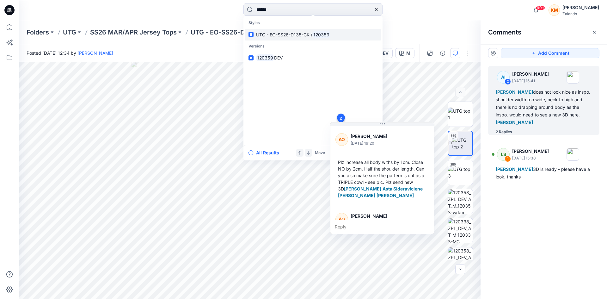
click at [277, 35] on span "UTG - EO-SS26-D135-CK /" at bounding box center [284, 34] width 56 height 5
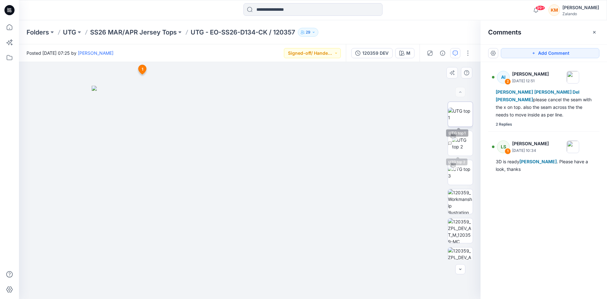
click at [458, 114] on img at bounding box center [460, 113] width 25 height 13
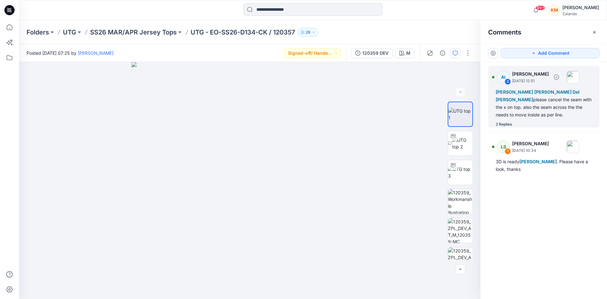
click at [531, 102] on div "Lise Stougaard Maria Del Rosario Vailati please cancel the seam with the x on t…" at bounding box center [544, 103] width 96 height 30
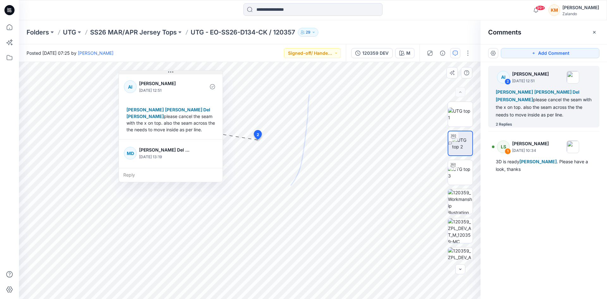
drag, startPoint x: 177, startPoint y: 109, endPoint x: 175, endPoint y: 73, distance: 35.8
click at [175, 73] on button at bounding box center [171, 73] width 104 height 4
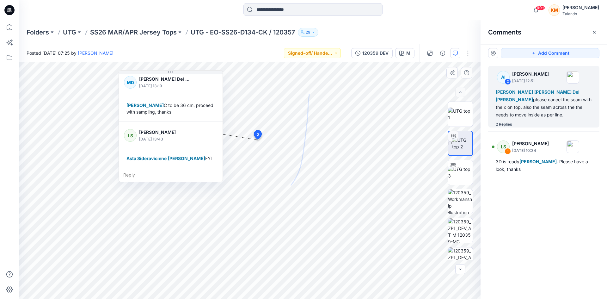
scroll to position [46, 0]
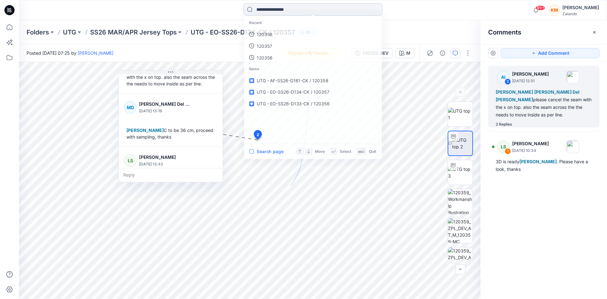
click at [269, 7] on input at bounding box center [312, 9] width 139 height 13
type input "******"
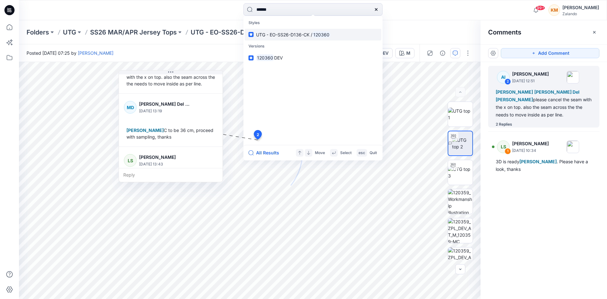
click at [281, 34] on span "UTG - EO-SS26-D136-CK /" at bounding box center [284, 34] width 56 height 5
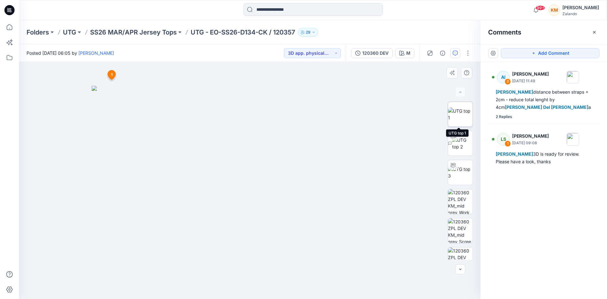
click at [455, 114] on img at bounding box center [460, 113] width 25 height 13
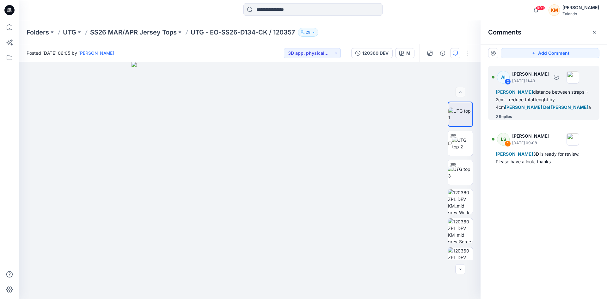
click at [558, 91] on div "Lise Stougaard distance between straps + 2cm - reduce total lenght by 4cm Maria…" at bounding box center [544, 99] width 96 height 23
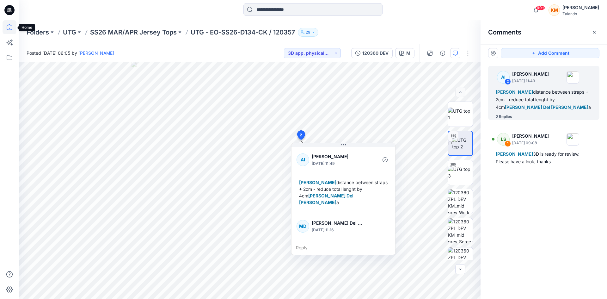
click at [10, 27] on icon at bounding box center [10, 27] width 14 height 14
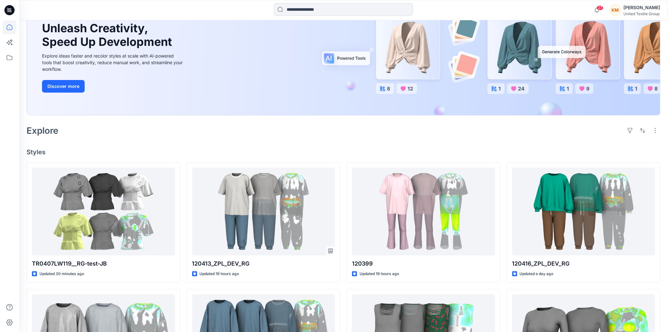
scroll to position [70, 0]
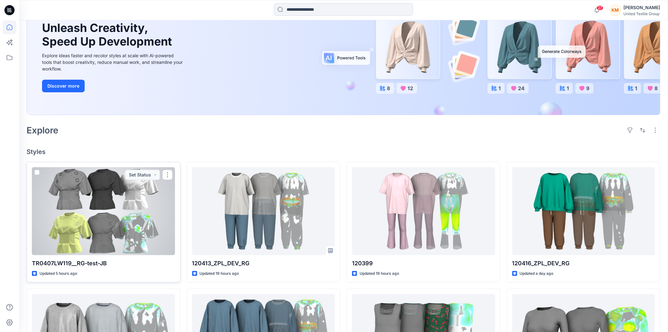
click at [101, 219] on div at bounding box center [103, 211] width 143 height 88
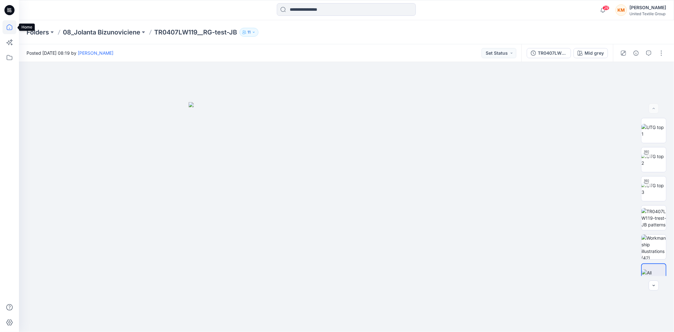
click at [10, 26] on icon at bounding box center [10, 27] width 14 height 14
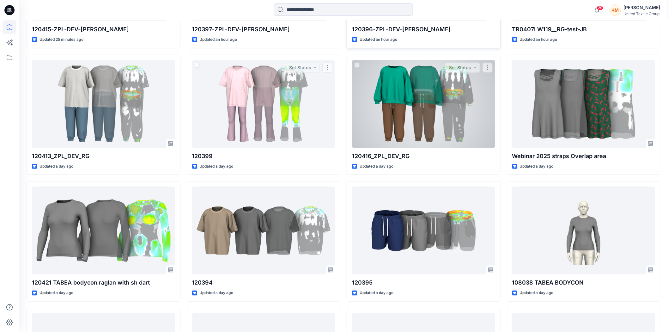
scroll to position [199, 0]
